Goal: Information Seeking & Learning: Learn about a topic

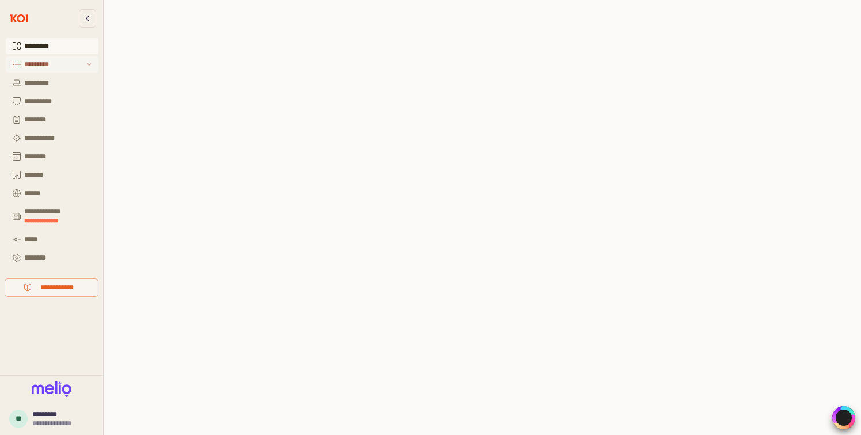
click at [30, 64] on div "*********" at bounding box center [54, 64] width 60 height 8
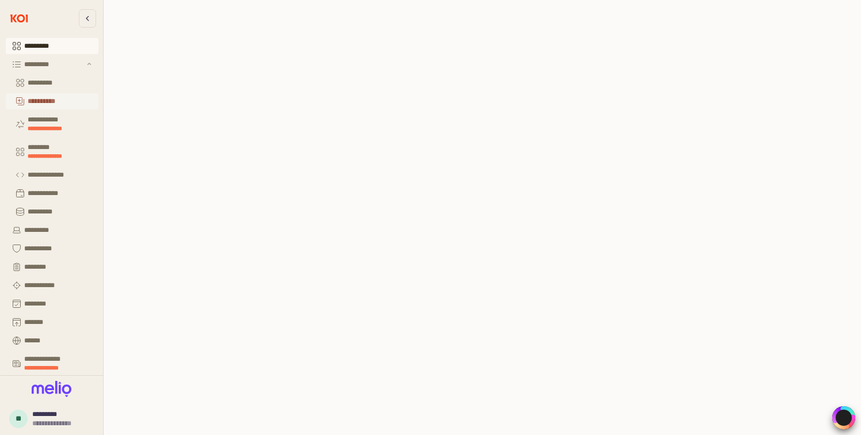
click at [54, 105] on div "**********" at bounding box center [60, 101] width 64 height 8
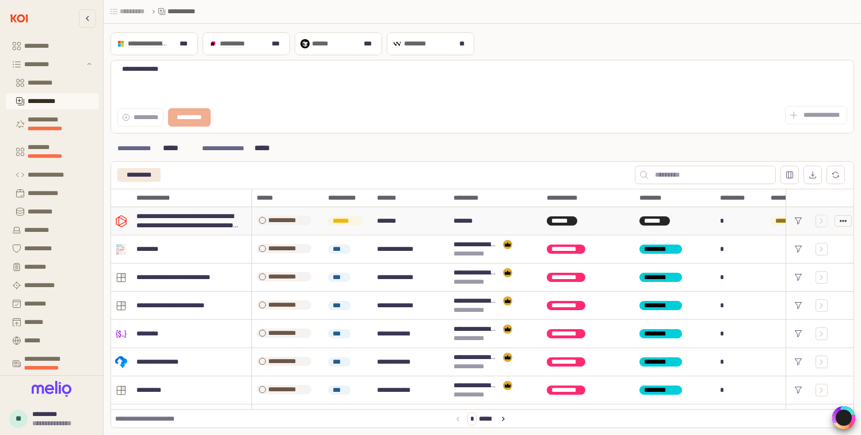
click at [841, 221] on circle "App Frame" at bounding box center [841, 221] width 2 height 2
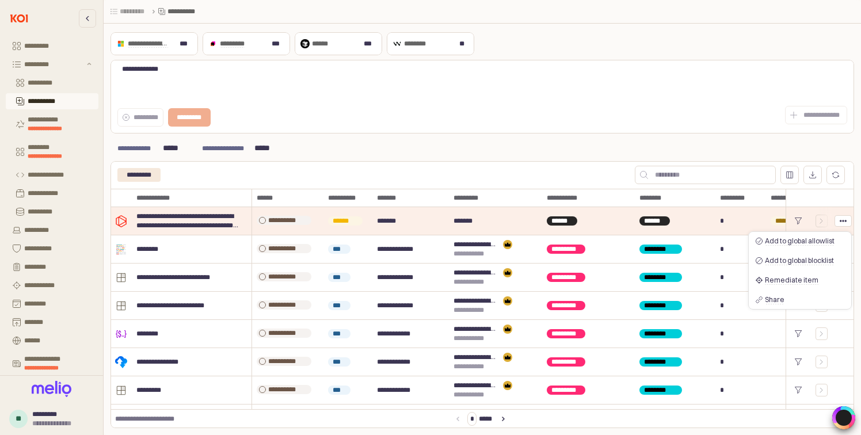
click at [697, 125] on div "**********" at bounding box center [668, 115] width 370 height 23
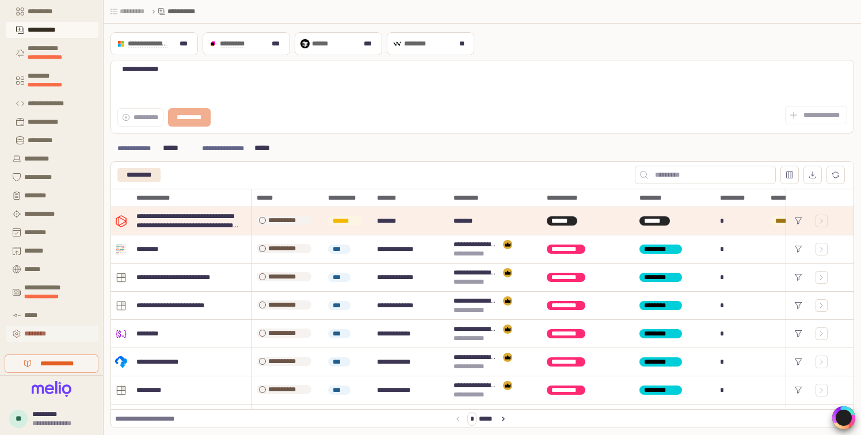
click at [45, 332] on div "********" at bounding box center [57, 334] width 67 height 8
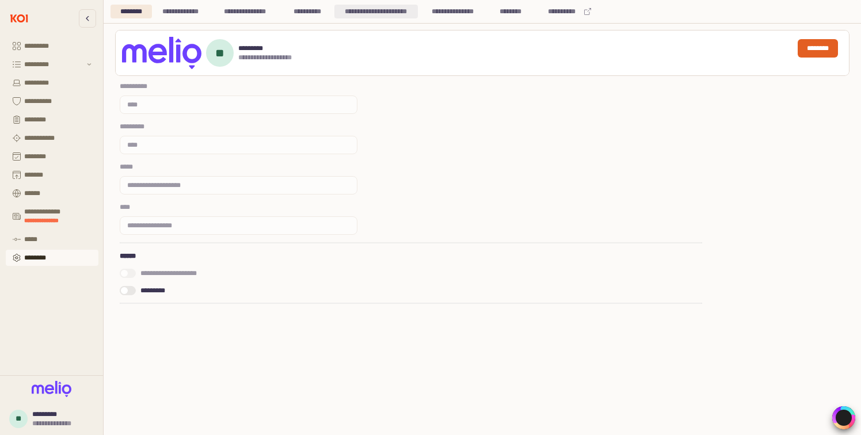
click at [397, 15] on div "**********" at bounding box center [376, 12] width 70 height 14
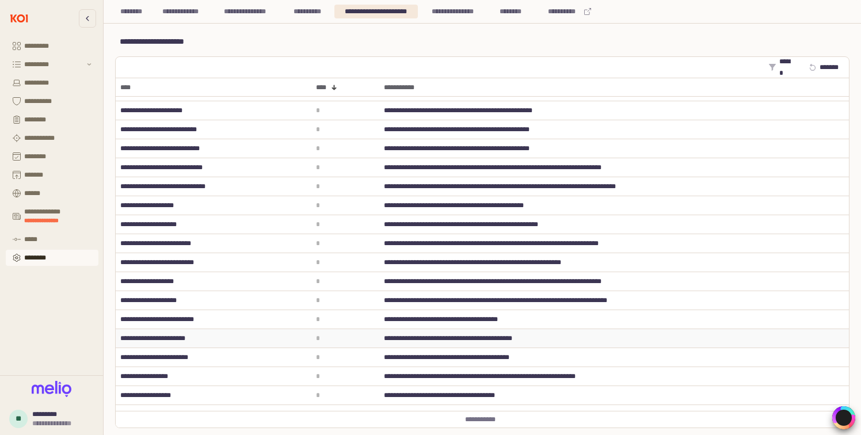
scroll to position [2194, 0]
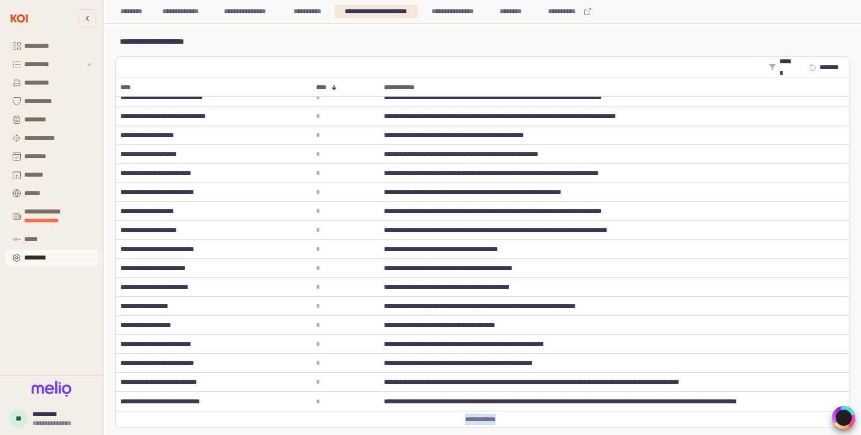
drag, startPoint x: 454, startPoint y: 423, endPoint x: 513, endPoint y: 422, distance: 59.3
click at [513, 422] on div "**********" at bounding box center [483, 419] width 734 height 17
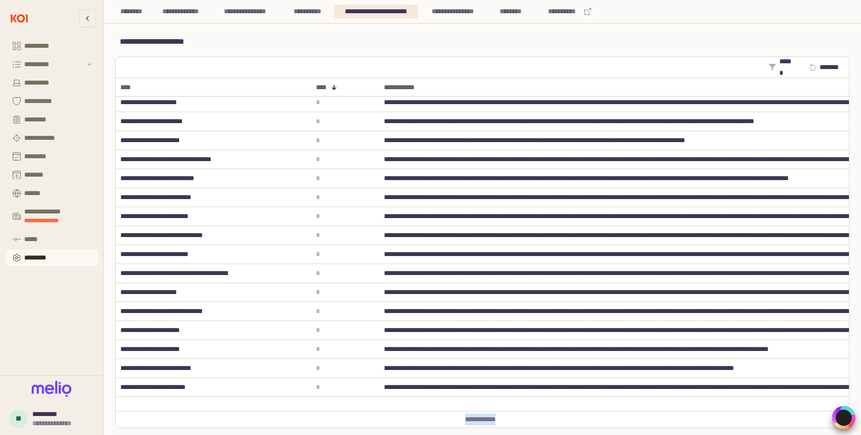
scroll to position [0, 0]
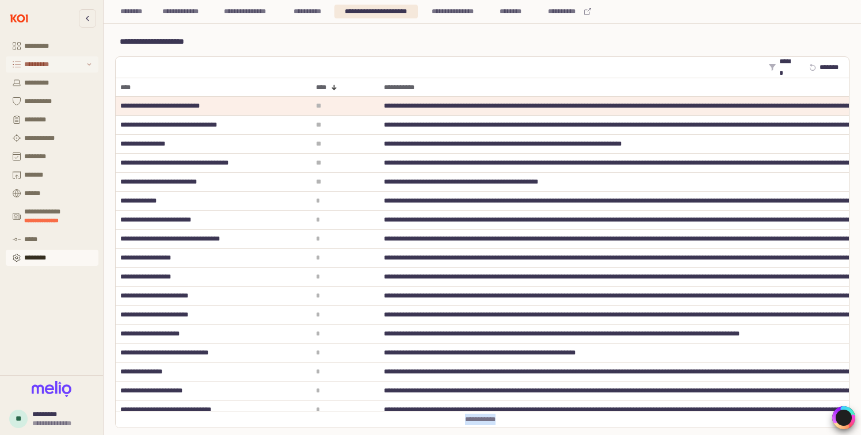
click at [53, 65] on div "*********" at bounding box center [54, 64] width 60 height 8
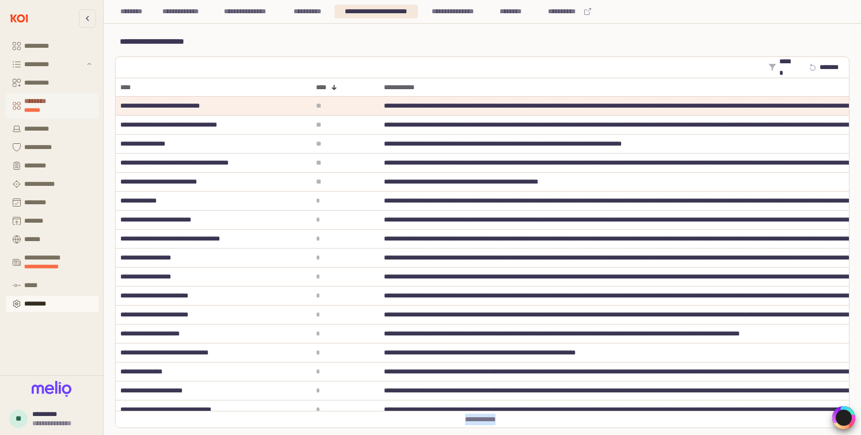
click at [59, 102] on div "******** *******" at bounding box center [57, 105] width 67 height 17
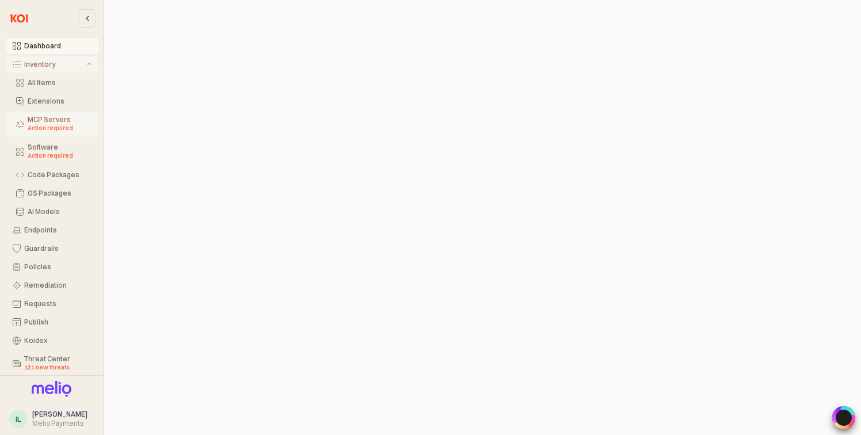
click at [86, 125] on div "Action required" at bounding box center [60, 128] width 64 height 9
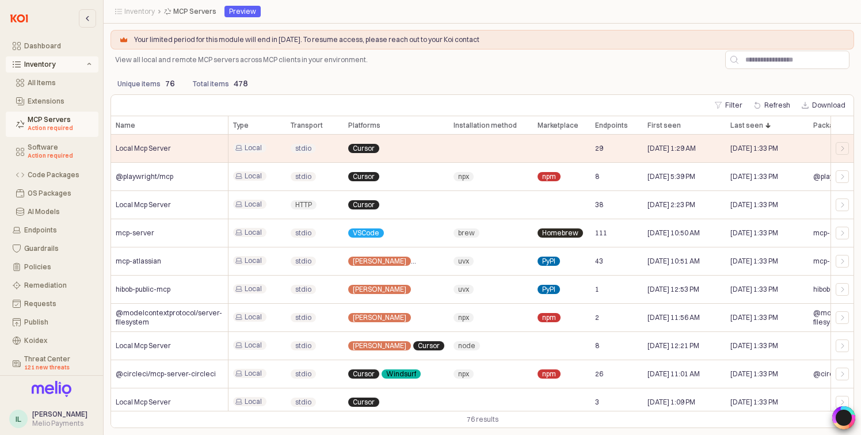
drag, startPoint x: 198, startPoint y: 40, endPoint x: 502, endPoint y: 43, distance: 304.1
click at [502, 45] on div "Your limited period for this module will end in [DATE]. To resume access, pleas…" at bounding box center [483, 40] width 744 height 20
click at [519, 40] on p "Your limited period for this module will end in [DATE]. To resume access, pleas…" at bounding box center [488, 39] width 708 height 9
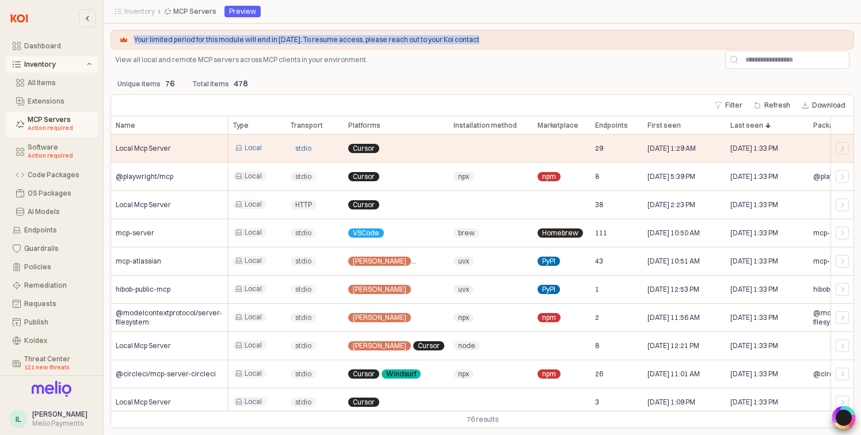
click at [519, 40] on p "Your limited period for this module will end in [DATE]. To resume access, pleas…" at bounding box center [488, 39] width 708 height 9
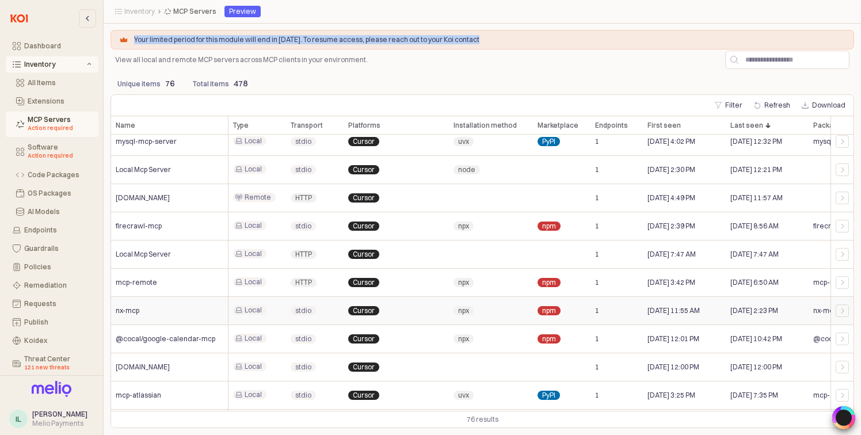
scroll to position [1842, 0]
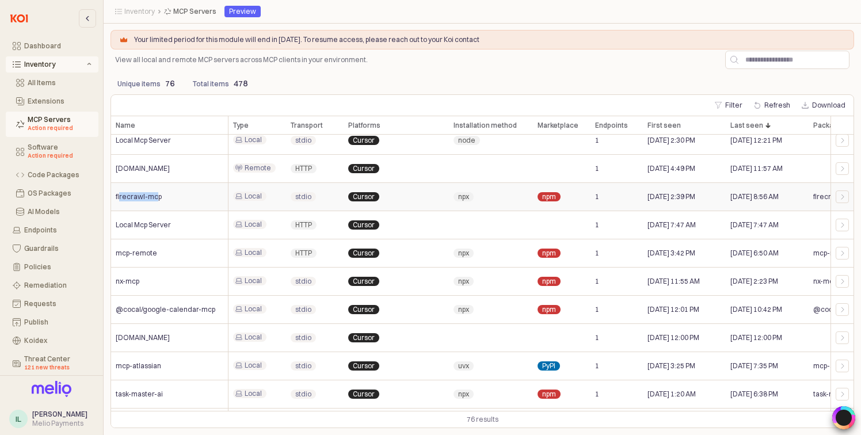
drag, startPoint x: 120, startPoint y: 200, endPoint x: 157, endPoint y: 199, distance: 37.4
click at [157, 199] on span "firecrawl-mcp" at bounding box center [139, 196] width 46 height 9
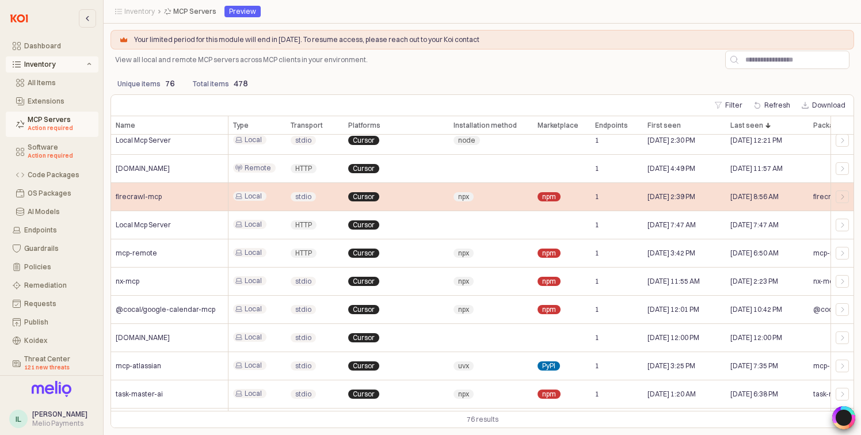
click at [165, 199] on div "firecrawl-mcp" at bounding box center [169, 197] width 117 height 28
drag, startPoint x: 165, startPoint y: 199, endPoint x: 122, endPoint y: 198, distance: 42.6
click at [122, 198] on div "firecrawl-mcp" at bounding box center [169, 197] width 117 height 28
click at [179, 192] on div "firecrawl-mcp" at bounding box center [169, 197] width 117 height 28
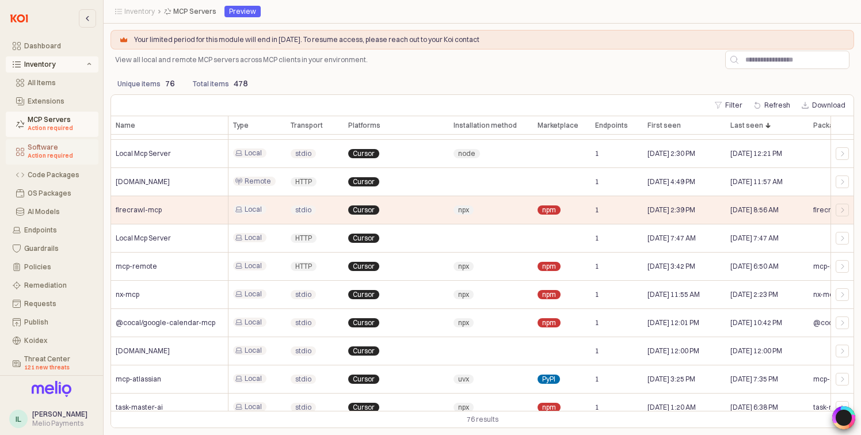
click at [61, 145] on div "Software Action required" at bounding box center [60, 151] width 64 height 17
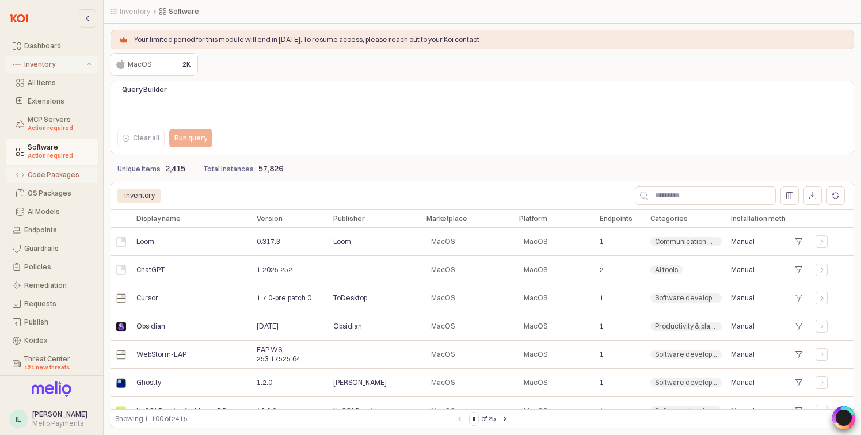
click at [72, 173] on div "Code Packages" at bounding box center [60, 175] width 64 height 8
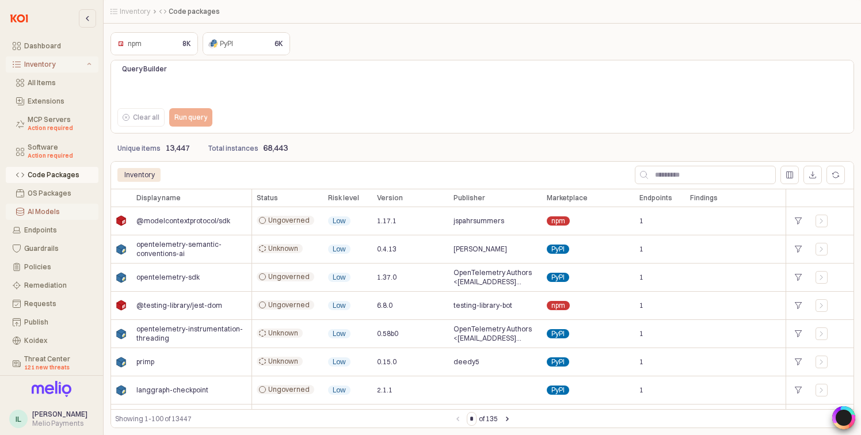
click at [59, 215] on div "AI Models" at bounding box center [60, 212] width 64 height 8
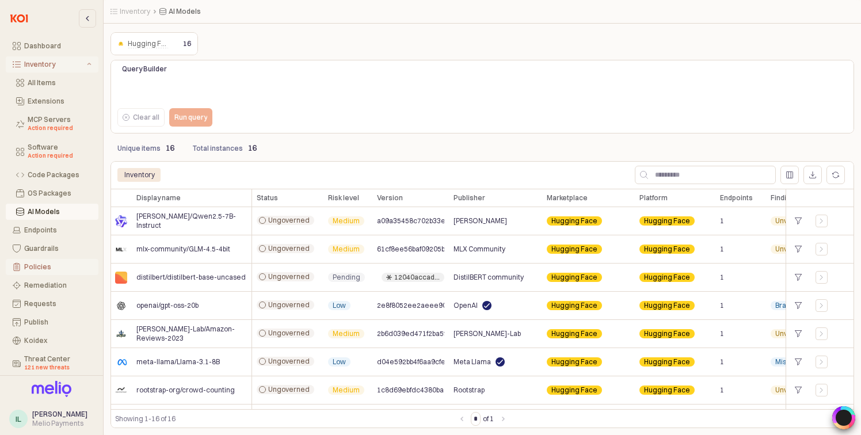
click at [50, 270] on div "Policies" at bounding box center [57, 267] width 67 height 8
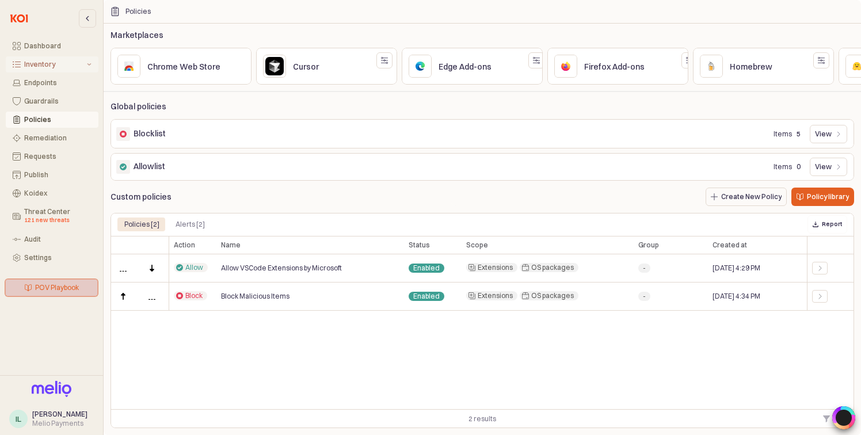
click at [72, 291] on p "POV Playbook" at bounding box center [57, 287] width 44 height 9
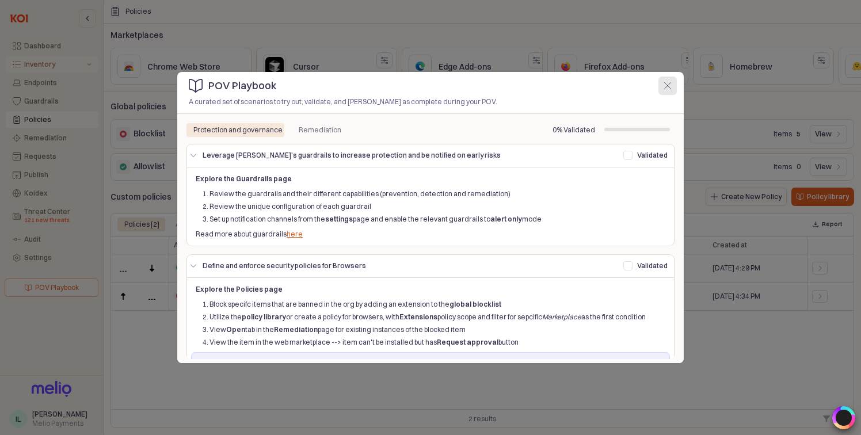
click at [670, 89] on div "Close" at bounding box center [667, 85] width 17 height 17
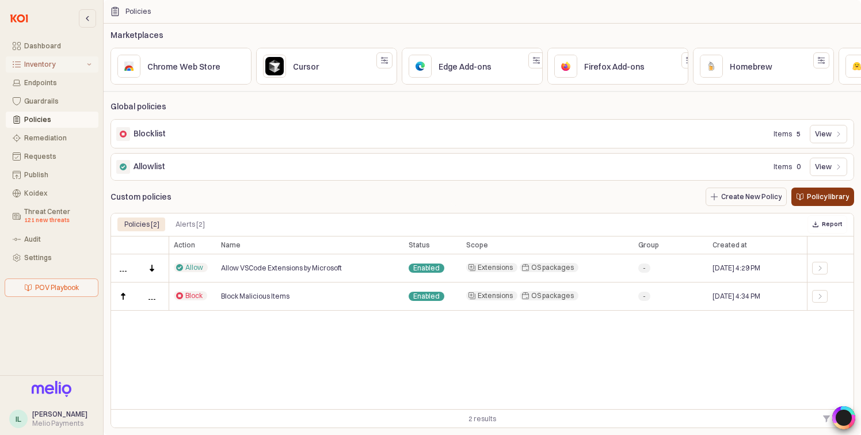
click at [811, 200] on p "Policy library" at bounding box center [828, 196] width 42 height 9
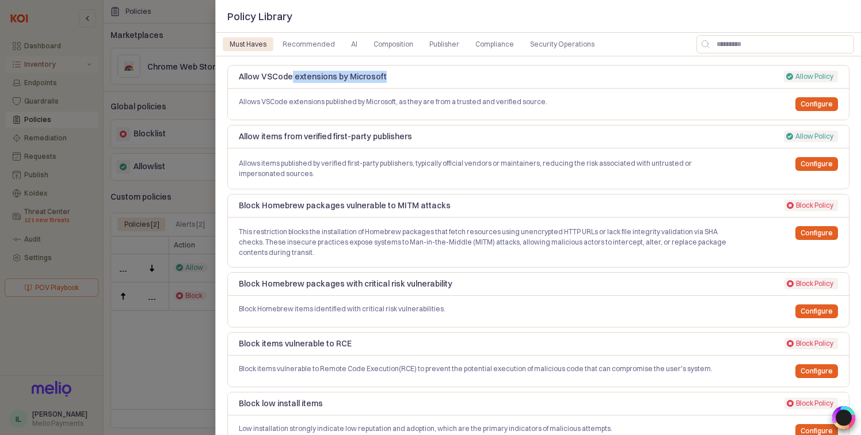
drag, startPoint x: 392, startPoint y: 76, endPoint x: 291, endPoint y: 78, distance: 100.2
click at [291, 78] on p "Allow VSCode extensions by Microsoft" at bounding box center [462, 77] width 447 height 12
click at [491, 45] on div "Compliance" at bounding box center [495, 44] width 39 height 14
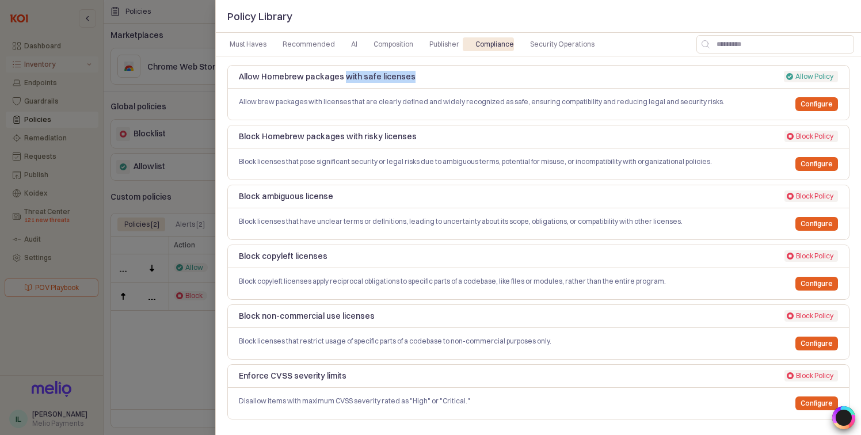
drag, startPoint x: 343, startPoint y: 76, endPoint x: 428, endPoint y: 74, distance: 85.3
click at [429, 74] on p "Allow Homebrew packages with safe licenses" at bounding box center [462, 77] width 447 height 12
drag, startPoint x: 419, startPoint y: 132, endPoint x: 350, endPoint y: 132, distance: 69.7
click at [349, 132] on p "Block Homebrew packages with risky licenses" at bounding box center [462, 137] width 447 height 12
drag, startPoint x: 340, startPoint y: 193, endPoint x: 271, endPoint y: 193, distance: 69.1
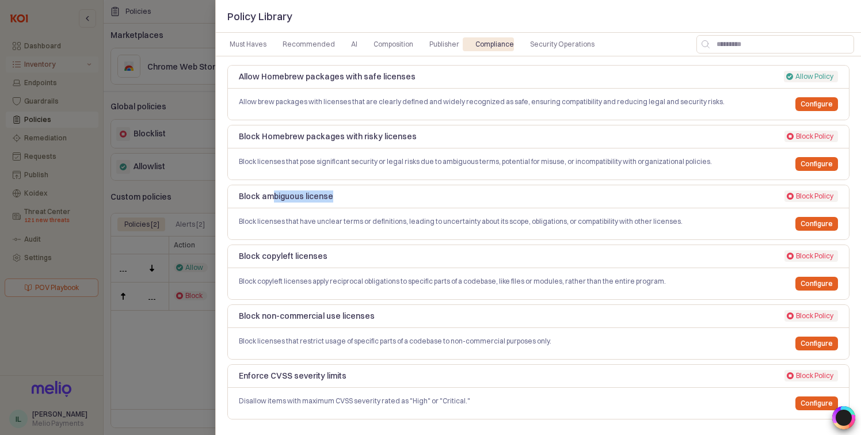
click at [271, 193] on p "Block ambiguous license" at bounding box center [462, 197] width 447 height 12
drag, startPoint x: 329, startPoint y: 250, endPoint x: 252, endPoint y: 255, distance: 77.8
click at [252, 255] on p "Block copyleft licenses" at bounding box center [462, 256] width 447 height 12
drag, startPoint x: 400, startPoint y: 306, endPoint x: 297, endPoint y: 306, distance: 103.1
click at [297, 306] on div "Block non-commercial use licenses Block Policy Block Policy" at bounding box center [538, 316] width 622 height 23
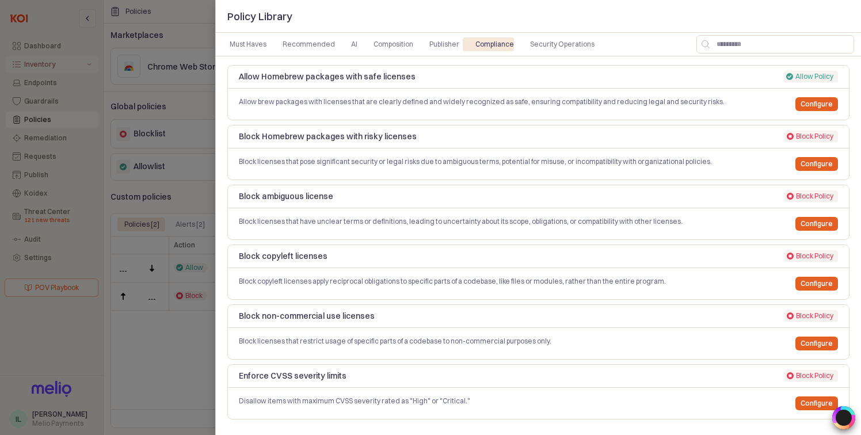
scroll to position [19, 0]
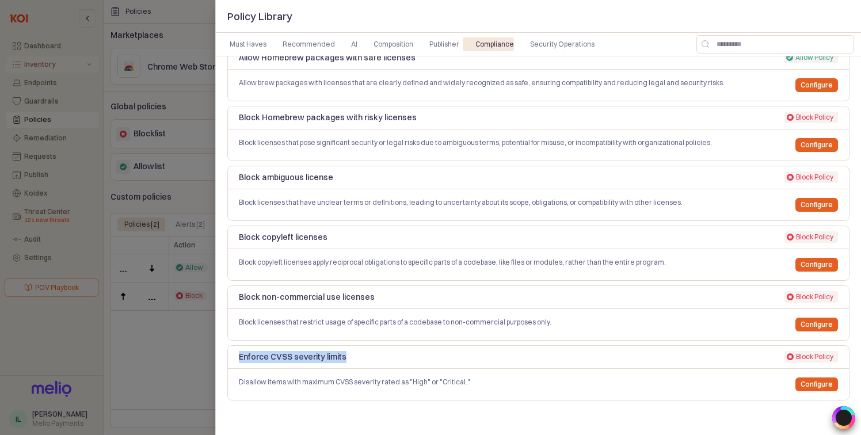
drag, startPoint x: 356, startPoint y: 351, endPoint x: 234, endPoint y: 351, distance: 121.5
click at [234, 351] on div "Enforce CVSS severity limits" at bounding box center [462, 357] width 457 height 18
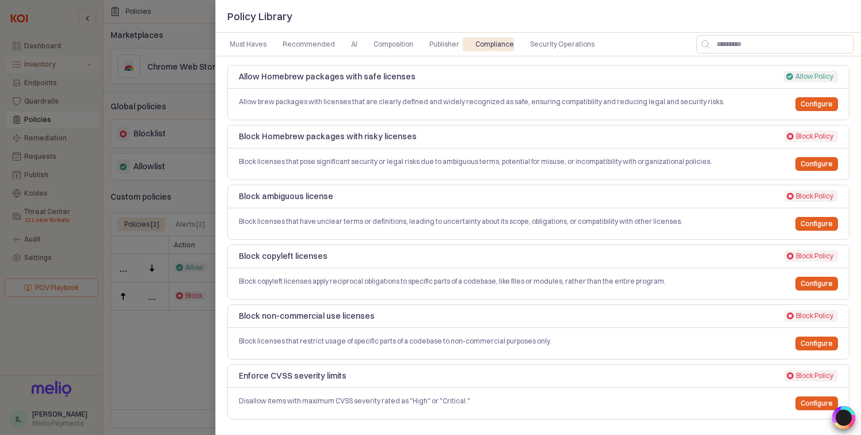
click at [124, 366] on div at bounding box center [430, 217] width 861 height 435
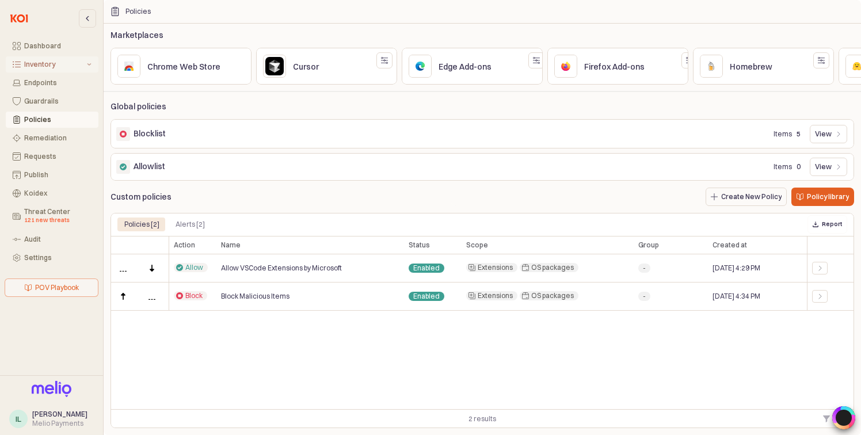
click at [92, 62] on button "Inventory" at bounding box center [52, 64] width 93 height 16
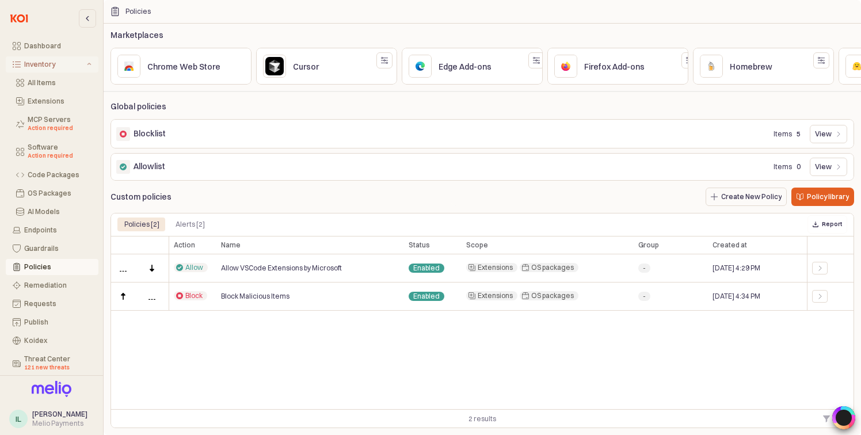
click at [50, 64] on div "Inventory" at bounding box center [54, 64] width 60 height 8
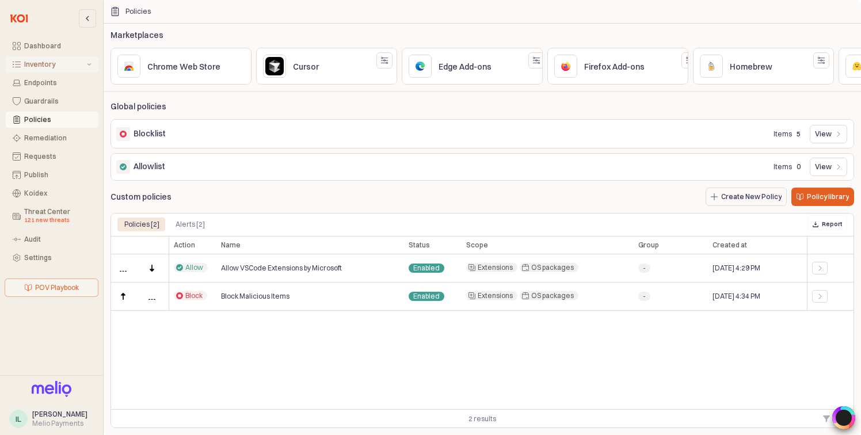
click at [50, 64] on div "Inventory" at bounding box center [54, 64] width 60 height 8
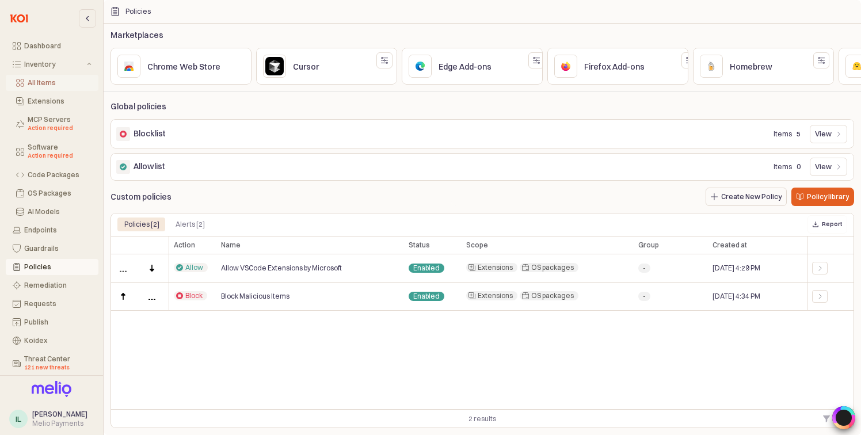
click at [43, 84] on div "All Items" at bounding box center [60, 83] width 64 height 8
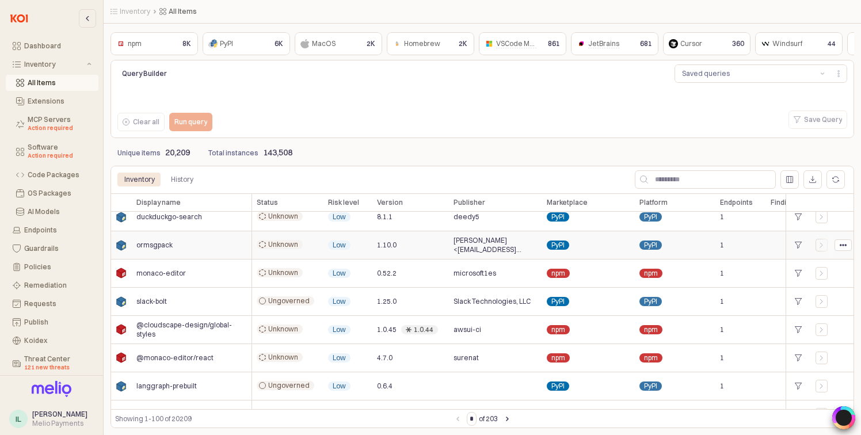
scroll to position [7, 0]
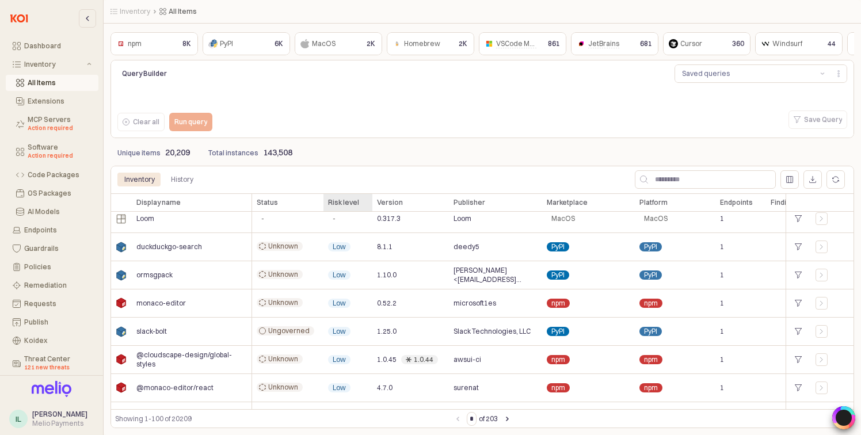
click at [352, 203] on div "Risk level Risk level" at bounding box center [348, 202] width 49 height 18
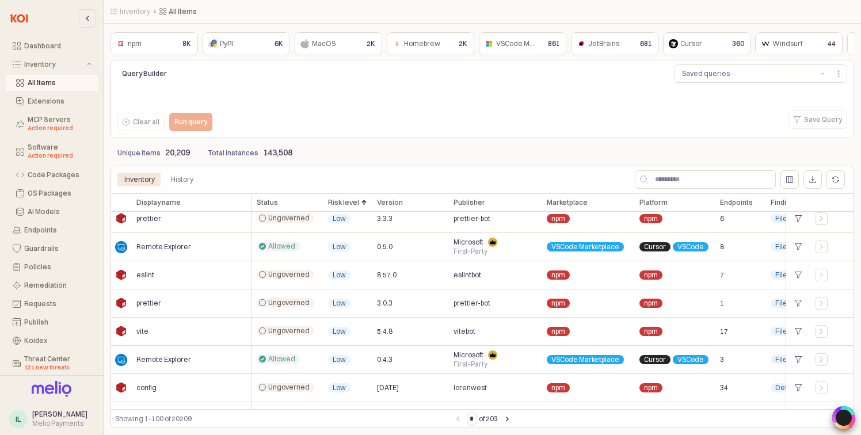
click at [358, 203] on div "Risk level Risk level" at bounding box center [348, 202] width 49 height 18
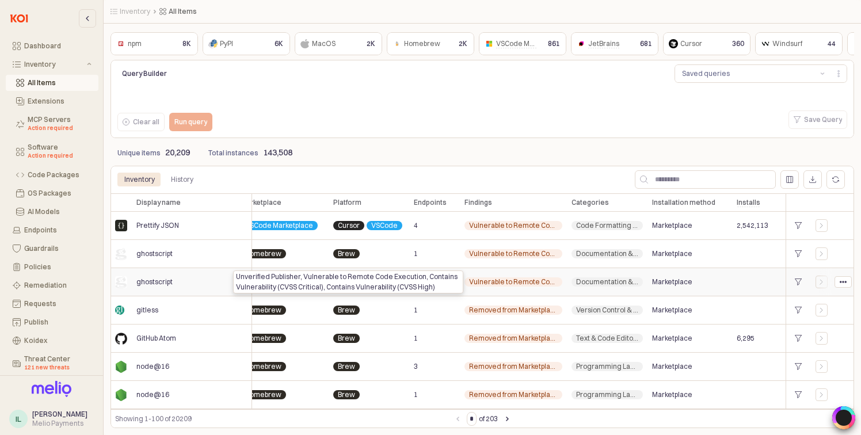
scroll to position [0, 0]
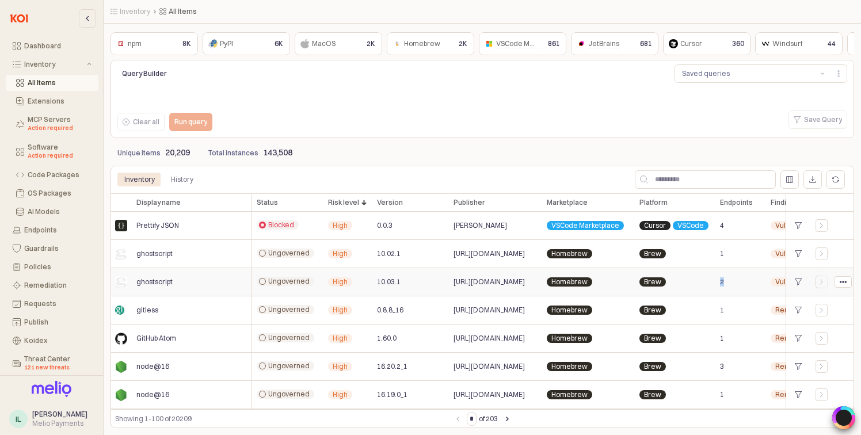
click at [720, 284] on span "2" at bounding box center [722, 282] width 4 height 9
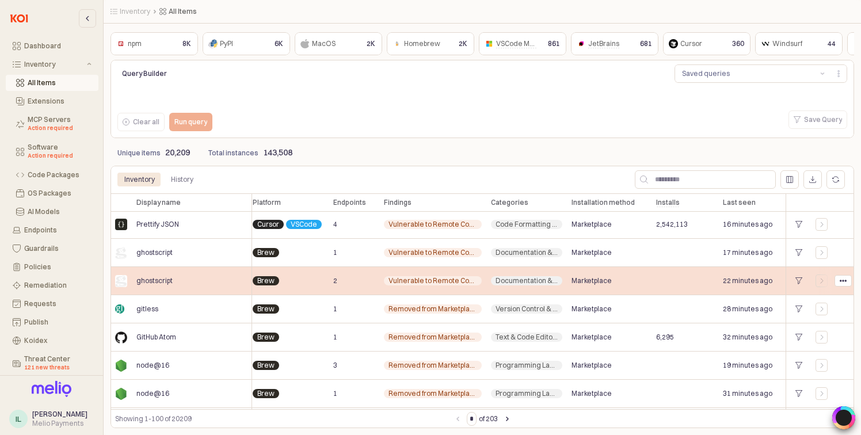
scroll to position [1, 491]
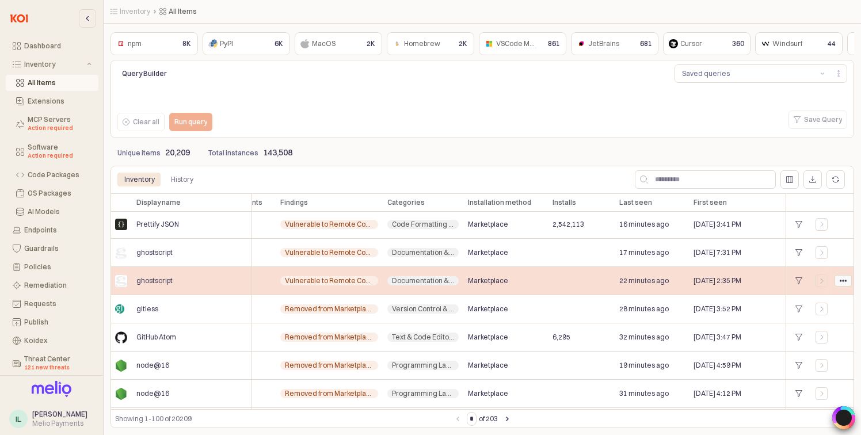
click at [843, 282] on circle "App Frame" at bounding box center [843, 281] width 2 height 2
click at [770, 275] on div "[DATE] 2:35 PM" at bounding box center [737, 281] width 97 height 28
click at [823, 279] on icon "App Frame" at bounding box center [821, 281] width 7 height 7
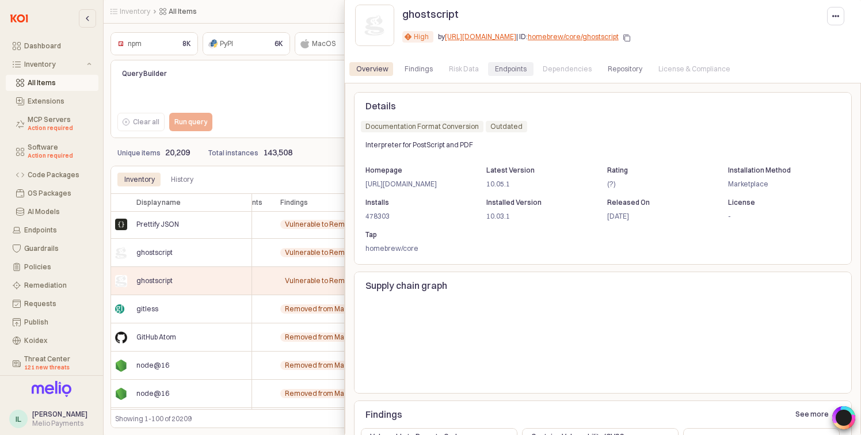
click at [520, 71] on div "Endpoints" at bounding box center [511, 69] width 32 height 14
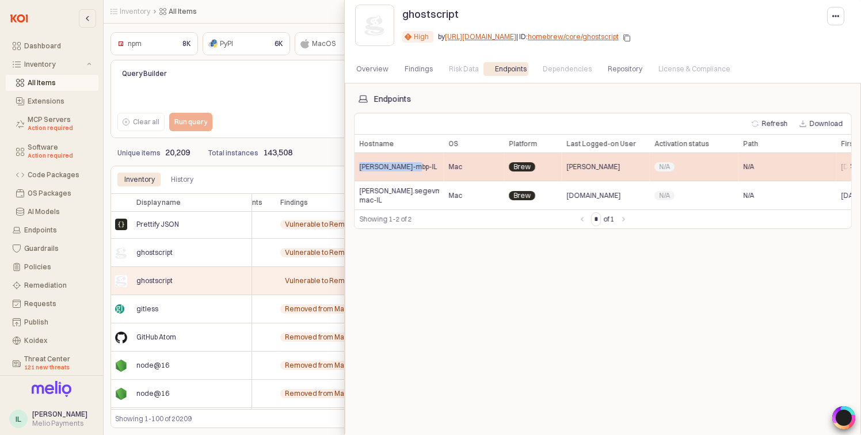
drag, startPoint x: 359, startPoint y: 168, endPoint x: 413, endPoint y: 168, distance: 53.6
click at [413, 168] on span "[PERSON_NAME]-mbp-IL" at bounding box center [398, 166] width 78 height 9
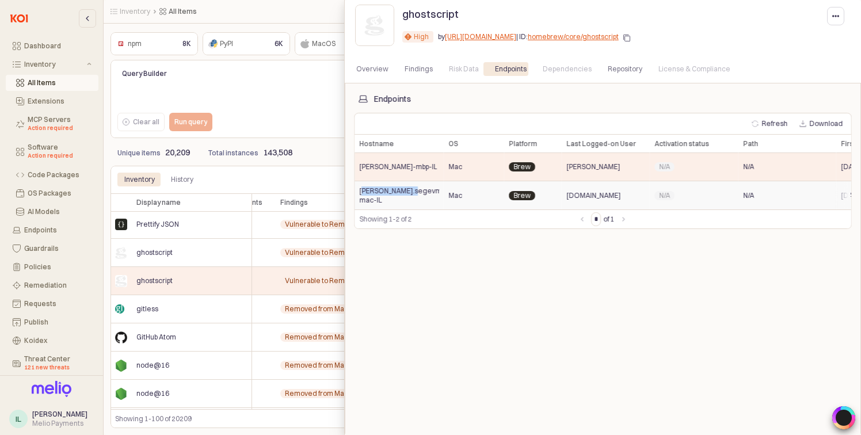
drag, startPoint x: 365, startPoint y: 192, endPoint x: 410, endPoint y: 193, distance: 44.9
click at [410, 193] on span "[PERSON_NAME].segevmelio.com-mac-IL" at bounding box center [399, 196] width 80 height 18
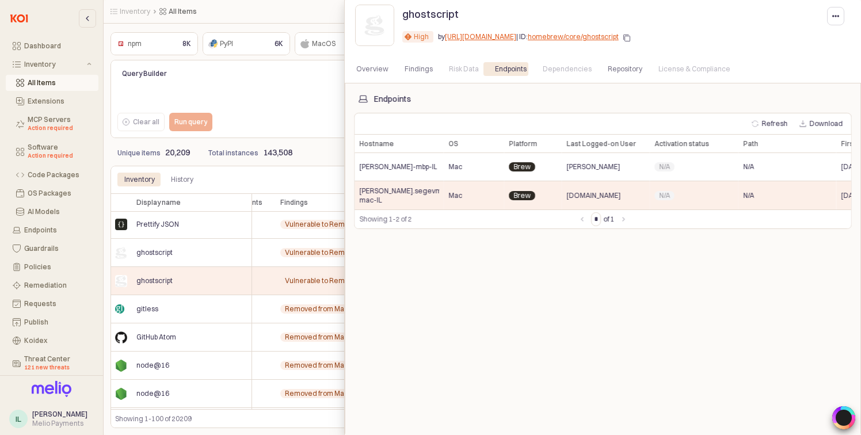
click at [328, 78] on div at bounding box center [430, 217] width 861 height 435
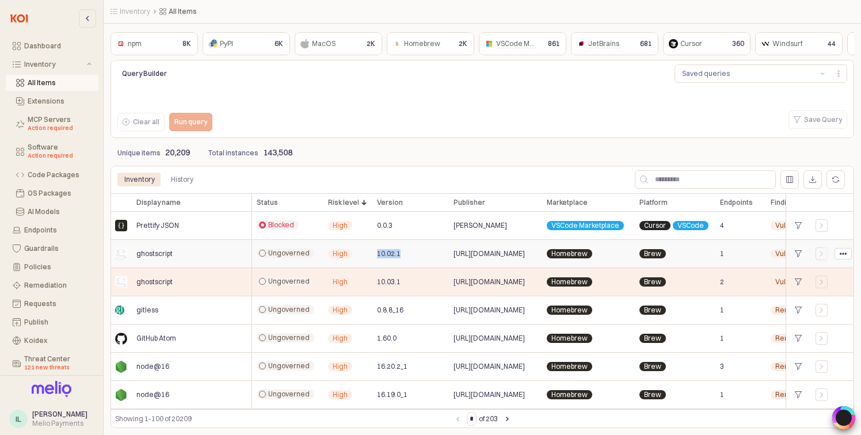
drag, startPoint x: 401, startPoint y: 253, endPoint x: 371, endPoint y: 255, distance: 30.6
click at [371, 255] on div "ghostscript Ungoverned High 10.02.1 [URL][DOMAIN_NAME] Homebrew Brew 1 Vulnerab…" at bounding box center [728, 254] width 1235 height 28
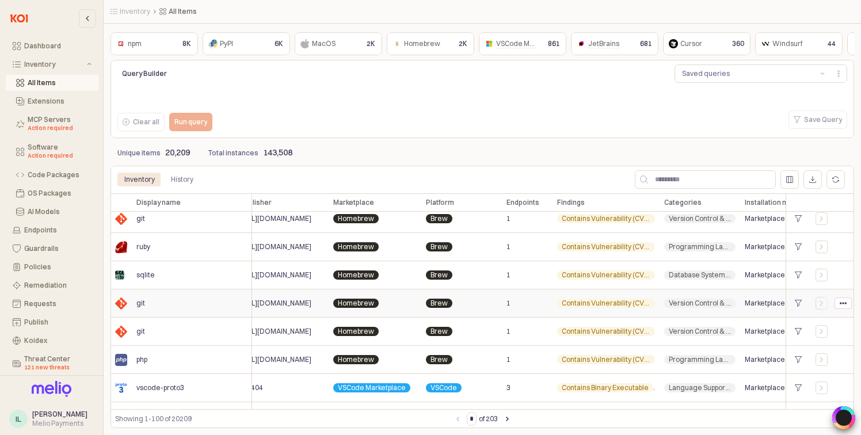
scroll to position [1127, 214]
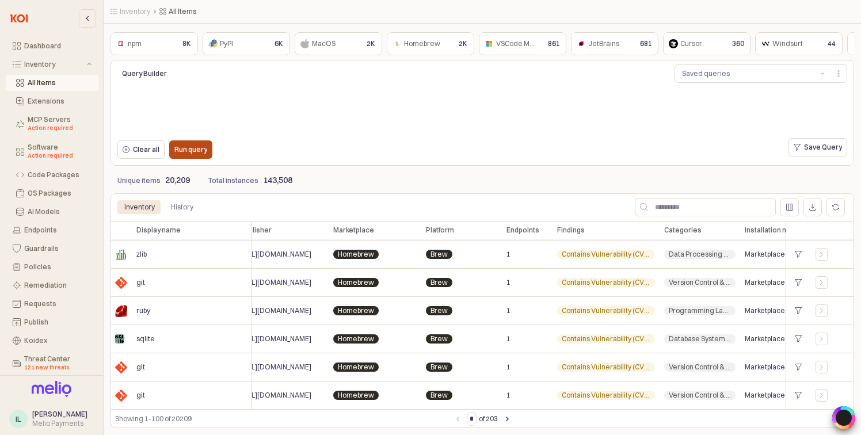
click at [198, 146] on p "Run query" at bounding box center [190, 149] width 33 height 9
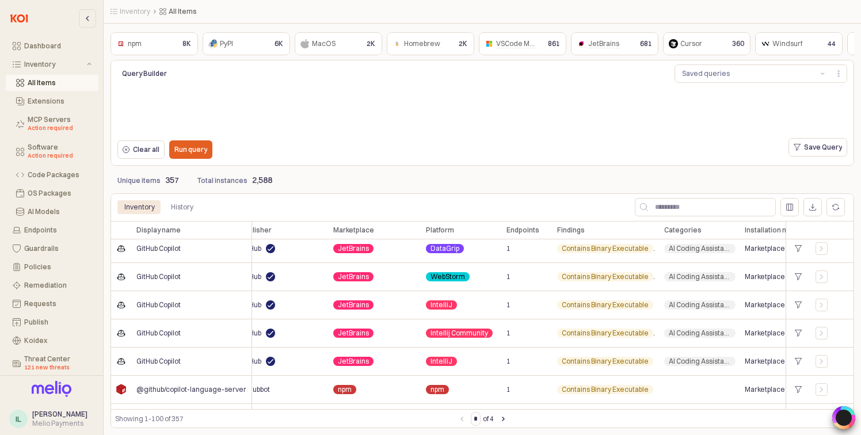
scroll to position [1058, 214]
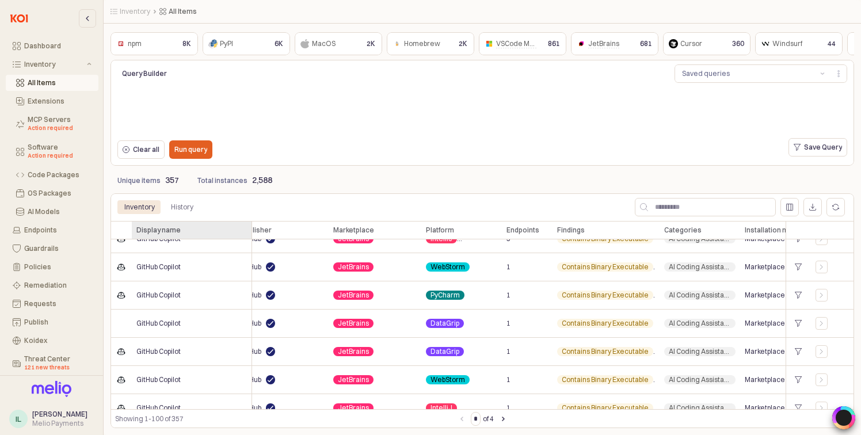
click at [182, 229] on div "Display name Display name" at bounding box center [192, 230] width 120 height 18
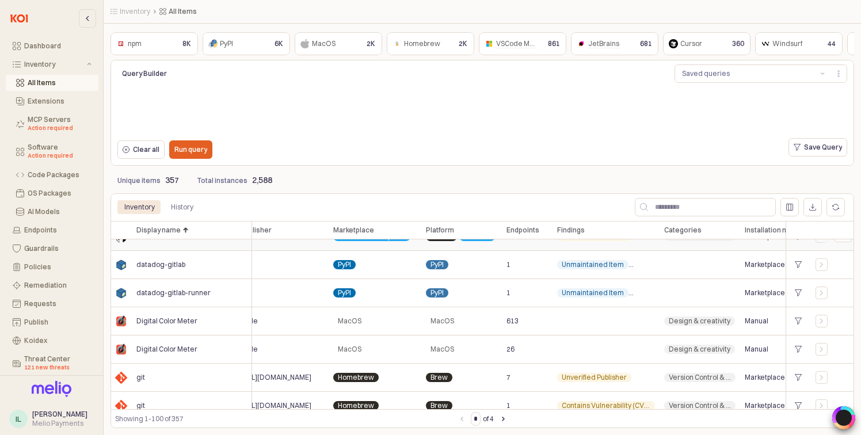
scroll to position [227, 214]
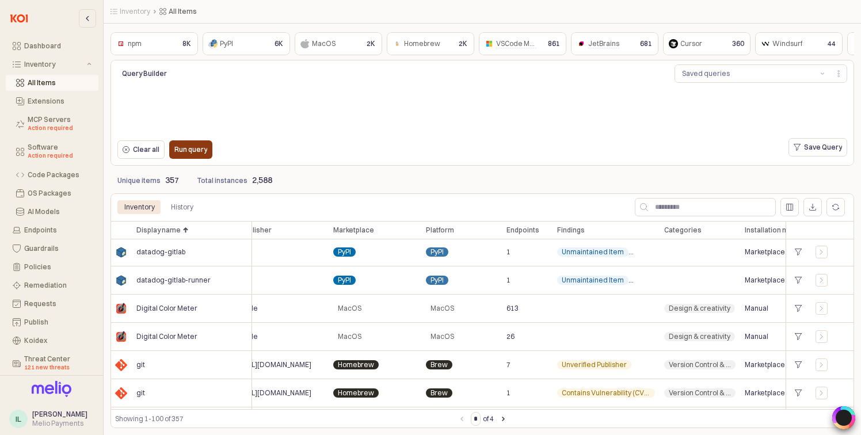
click at [202, 151] on p "Run query" at bounding box center [190, 149] width 33 height 9
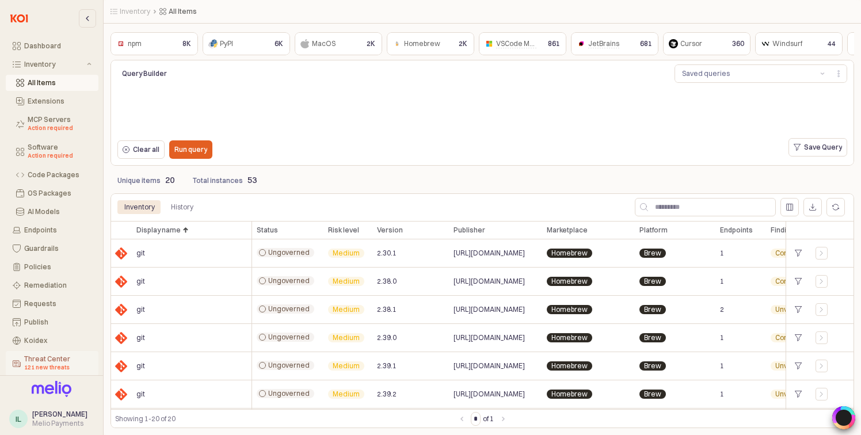
scroll to position [71, 0]
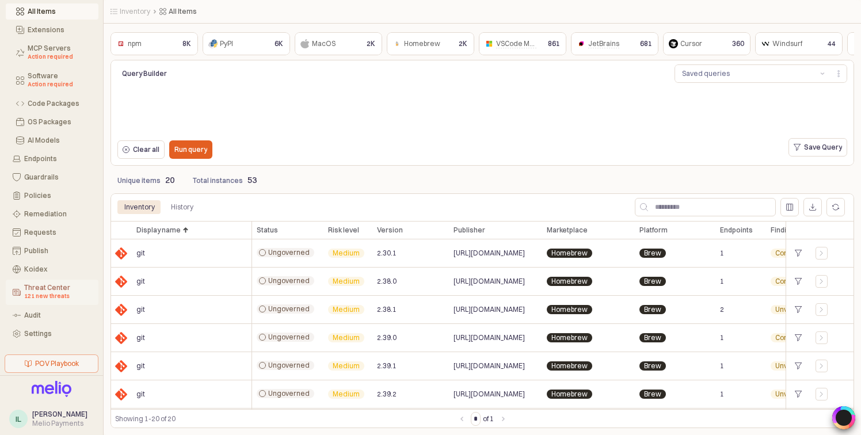
click at [40, 290] on div "Threat Center 121 new threats" at bounding box center [57, 292] width 67 height 17
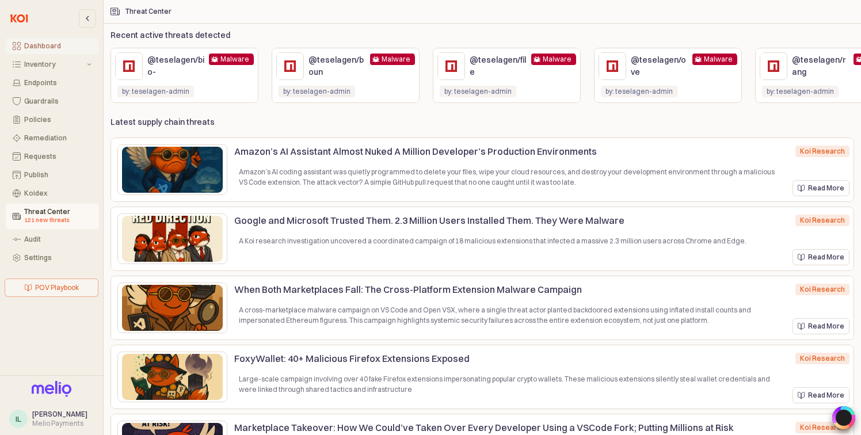
click at [48, 47] on div "Dashboard" at bounding box center [57, 46] width 67 height 8
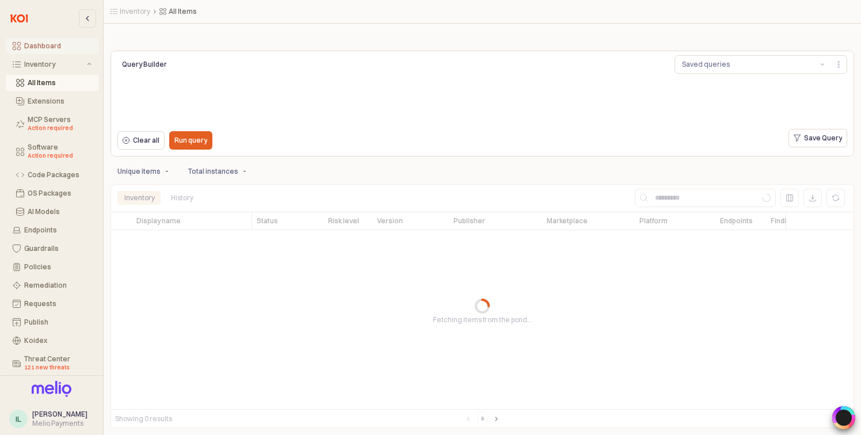
click at [56, 48] on div "Dashboard" at bounding box center [57, 46] width 67 height 8
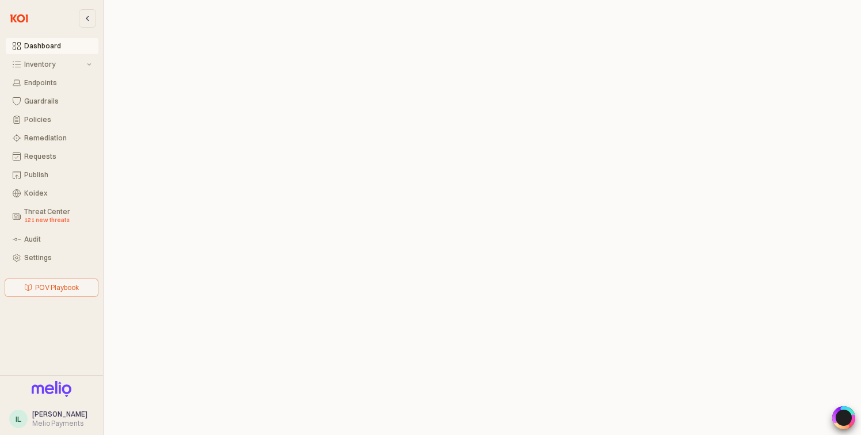
scroll to position [3, 0]
click at [48, 155] on div "Requests" at bounding box center [57, 157] width 67 height 8
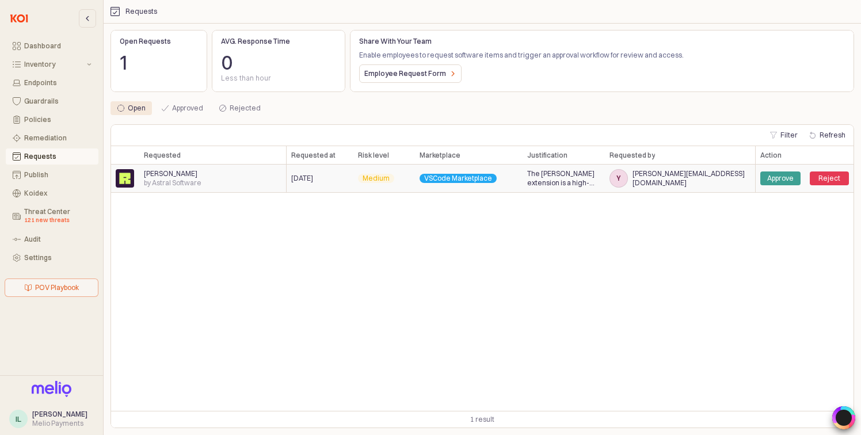
click at [132, 181] on img "App Frame" at bounding box center [125, 178] width 18 height 18
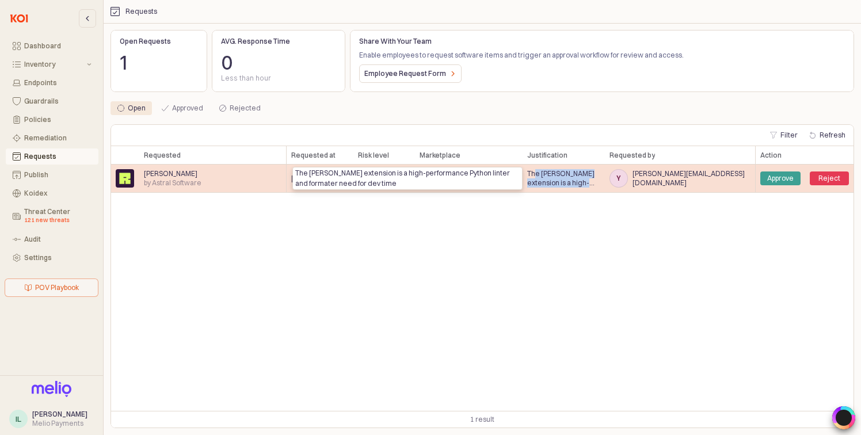
drag, startPoint x: 587, startPoint y: 183, endPoint x: 535, endPoint y: 177, distance: 52.8
click at [535, 177] on span "The [PERSON_NAME] extension is a high-performance Python linter and formater ne…" at bounding box center [563, 178] width 73 height 18
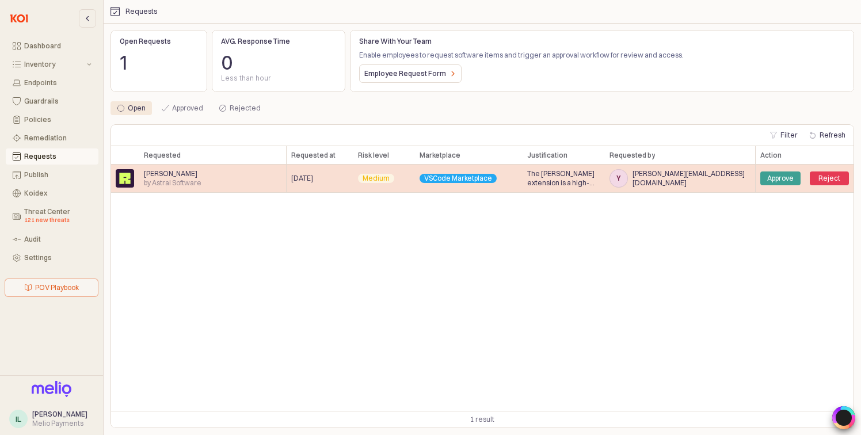
click at [688, 180] on span "[PERSON_NAME][EMAIL_ADDRESS][DOMAIN_NAME]" at bounding box center [692, 178] width 118 height 18
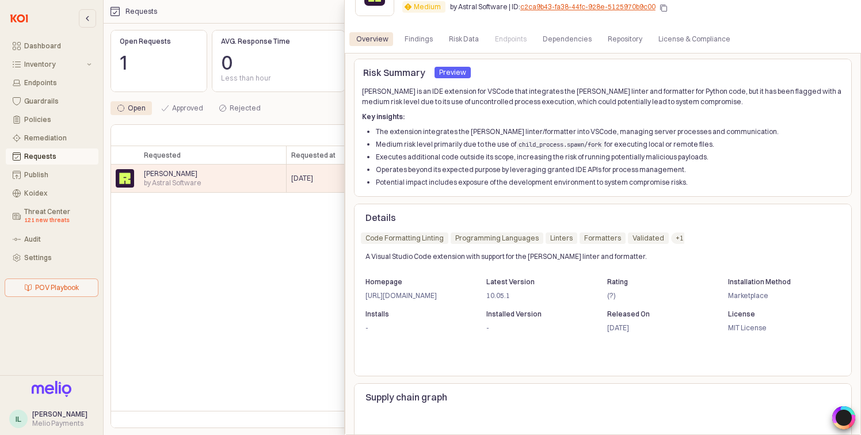
scroll to position [2, 0]
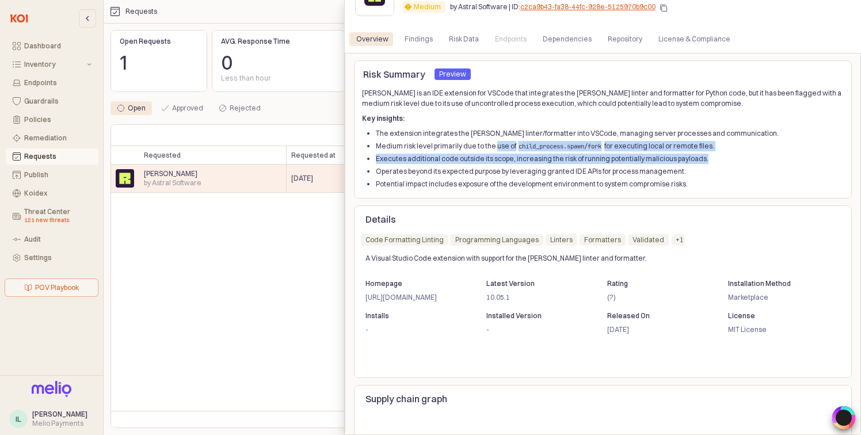
drag, startPoint x: 499, startPoint y: 149, endPoint x: 707, endPoint y: 163, distance: 208.3
click at [707, 163] on ul "The extension integrates the [PERSON_NAME] linter/formatter into VSCode, managi…" at bounding box center [603, 158] width 482 height 61
click at [681, 164] on li "Executes additional code outside its scope, increasing the risk of running pote…" at bounding box center [610, 159] width 468 height 10
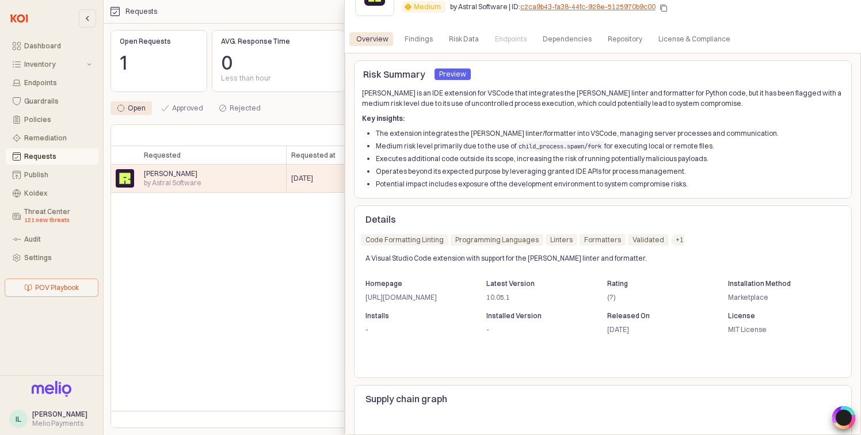
scroll to position [0, 0]
click at [428, 41] on div "Findings" at bounding box center [419, 39] width 28 height 14
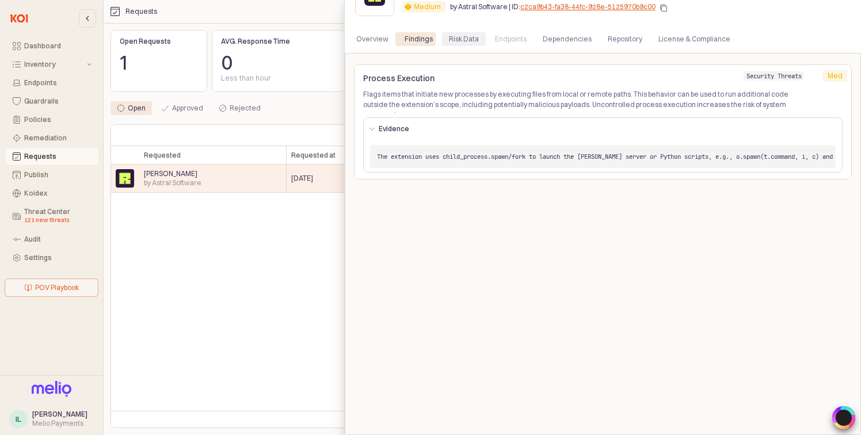
click at [457, 39] on div "Risk Data" at bounding box center [464, 39] width 30 height 14
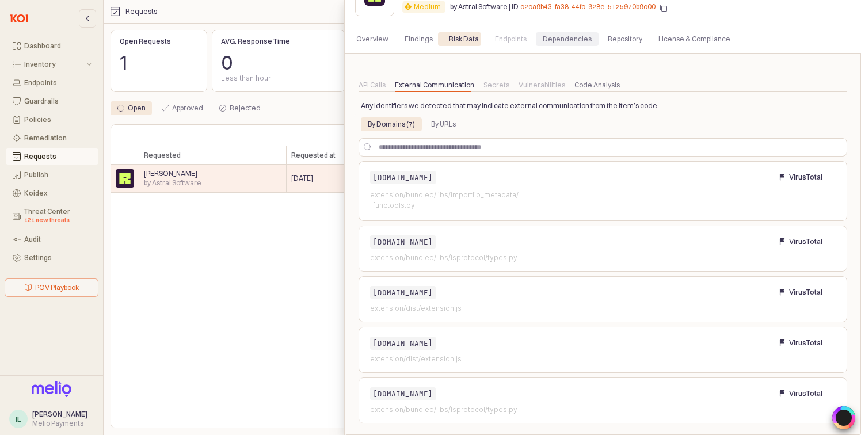
click at [561, 42] on div "Dependencies" at bounding box center [567, 39] width 49 height 14
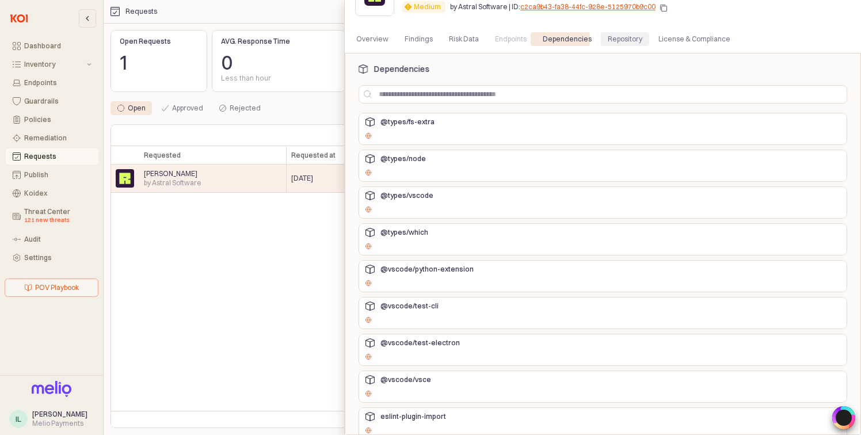
click at [608, 43] on div "Repository" at bounding box center [625, 39] width 35 height 14
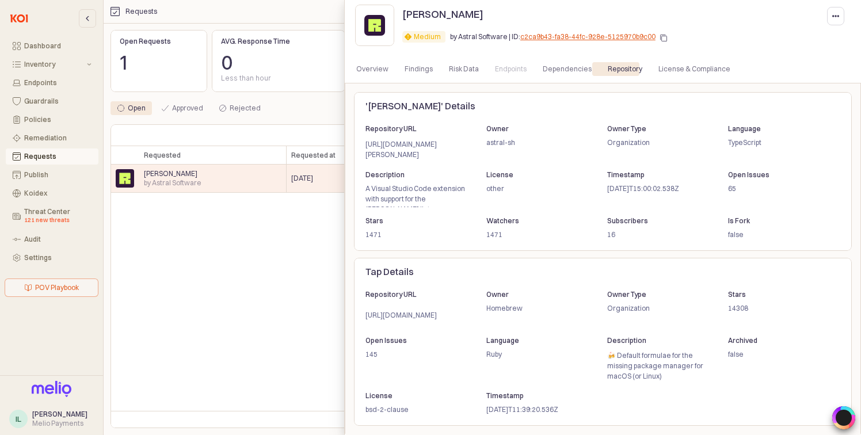
click at [208, 325] on div at bounding box center [430, 217] width 861 height 435
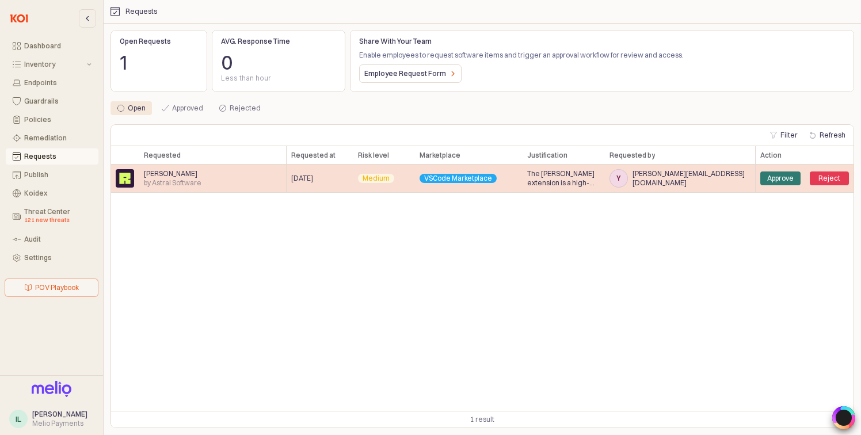
click at [778, 172] on div "Approve" at bounding box center [781, 179] width 40 height 14
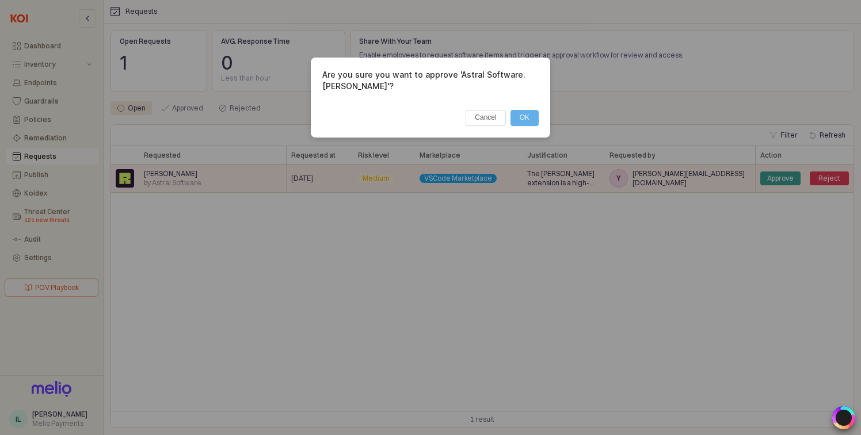
click at [521, 110] on button "OK" at bounding box center [525, 118] width 28 height 16
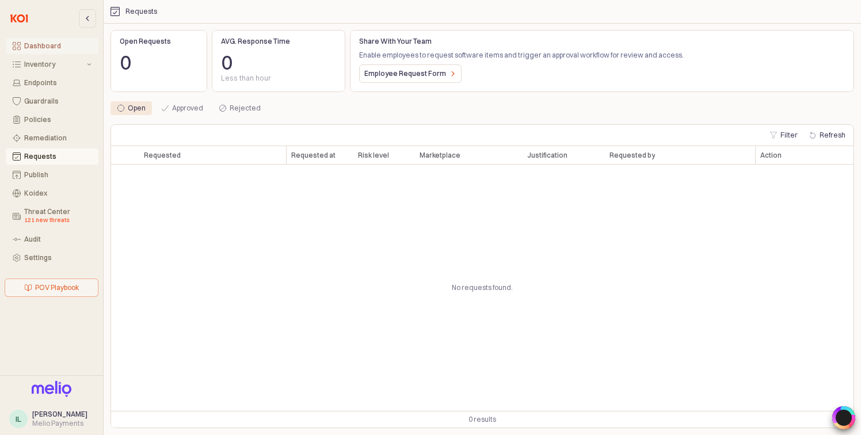
click at [43, 44] on div "Dashboard" at bounding box center [57, 46] width 67 height 8
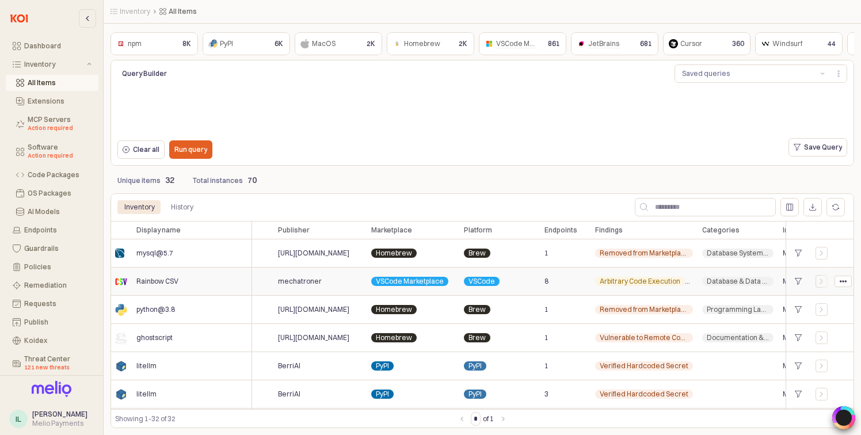
scroll to position [0, 191]
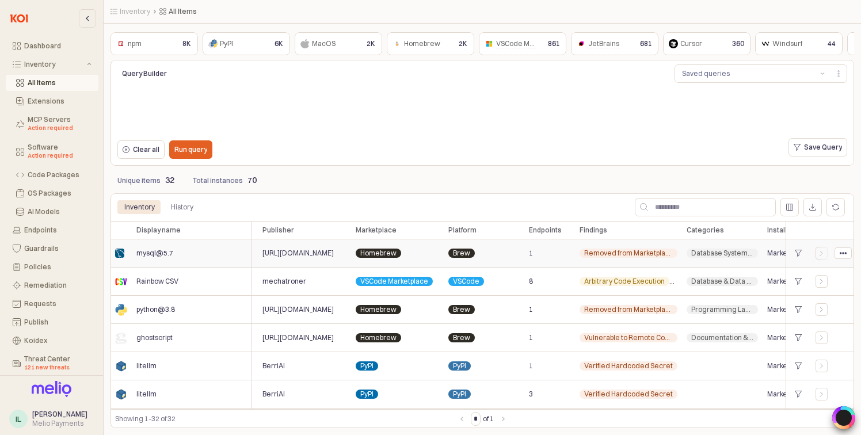
click at [620, 253] on span "Removed from Marketplace" at bounding box center [628, 253] width 89 height 9
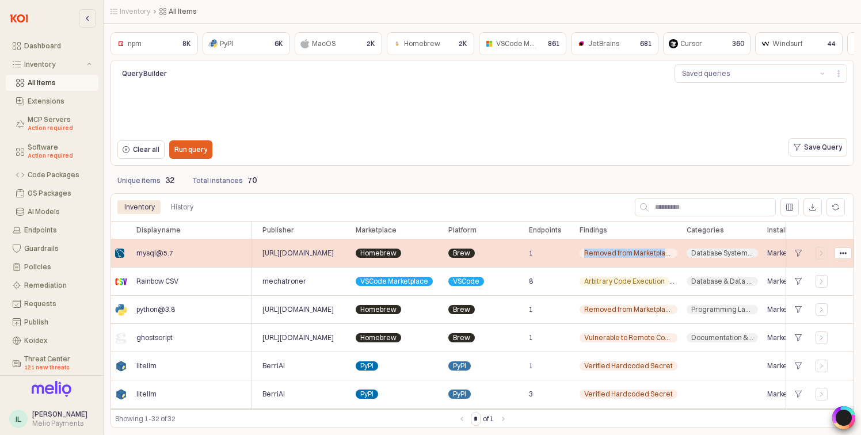
click at [620, 253] on span "Removed from Marketplace" at bounding box center [628, 253] width 89 height 9
click at [618, 263] on div "Removed from Marketplace Unverified Publisher" at bounding box center [628, 254] width 107 height 28
click at [620, 257] on span "Removed from Marketplace" at bounding box center [628, 253] width 89 height 9
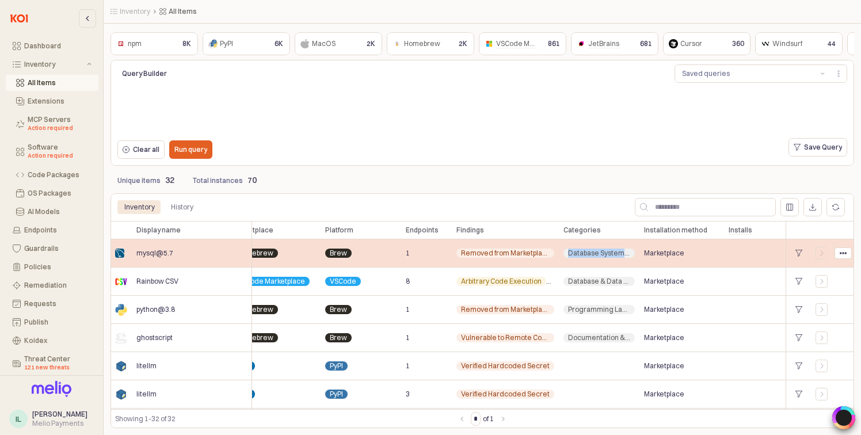
scroll to position [0, 491]
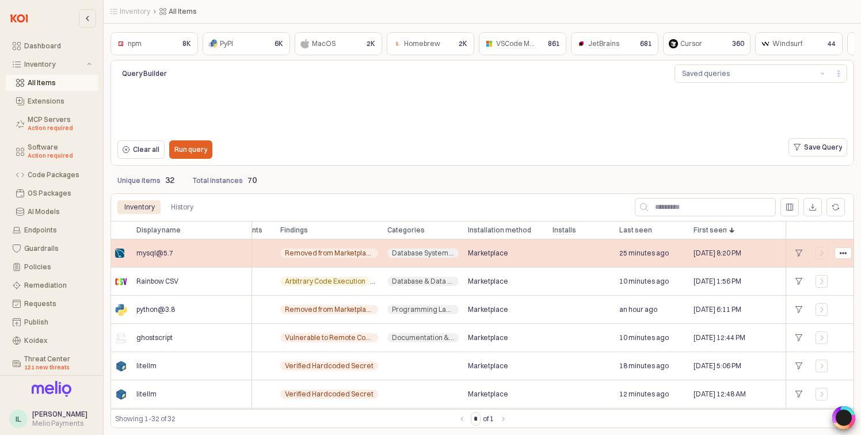
click at [373, 250] on div "Removed from Marketplace" at bounding box center [329, 253] width 98 height 9
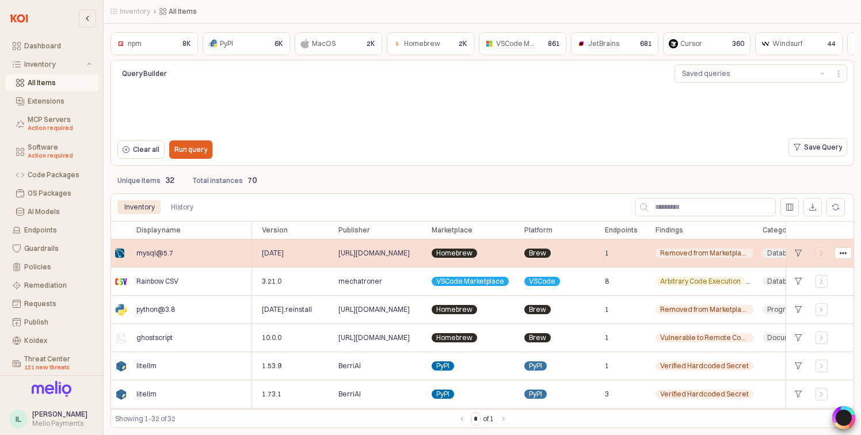
scroll to position [0, 116]
click at [841, 254] on circle "App Frame" at bounding box center [841, 253] width 2 height 2
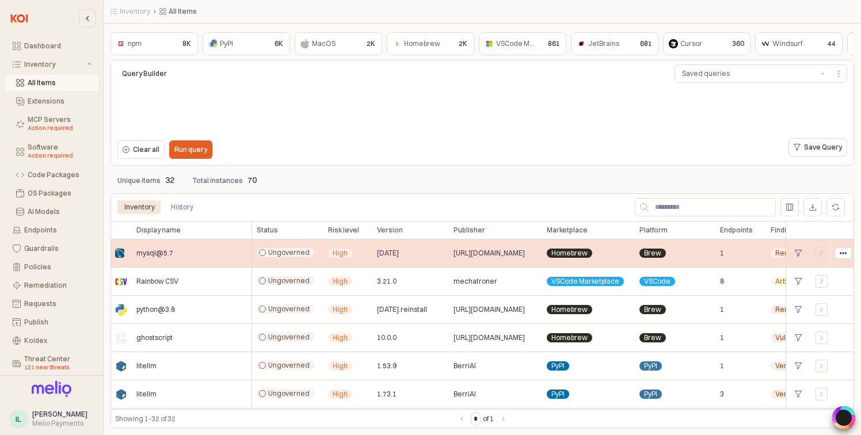
scroll to position [0, 116]
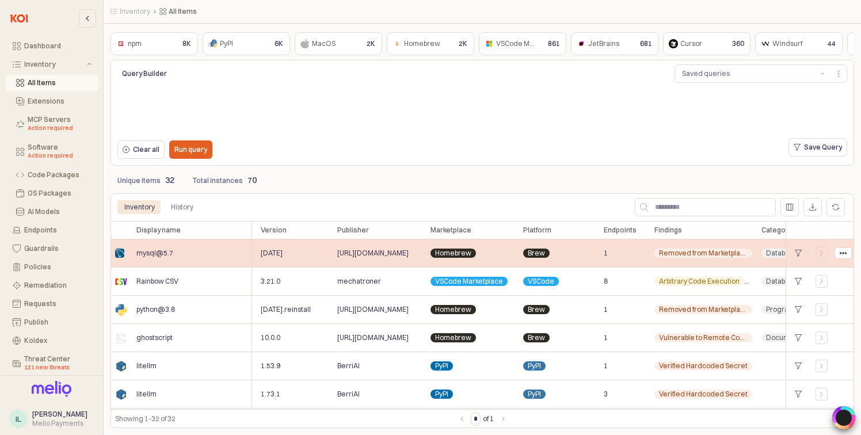
click at [158, 252] on span "mysql@5.7" at bounding box center [154, 253] width 37 height 9
click at [120, 257] on img "App Frame" at bounding box center [119, 253] width 9 height 9
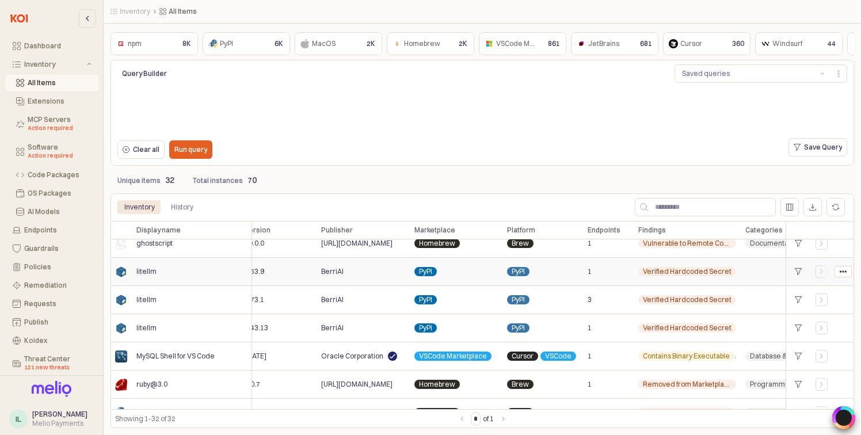
scroll to position [94, 135]
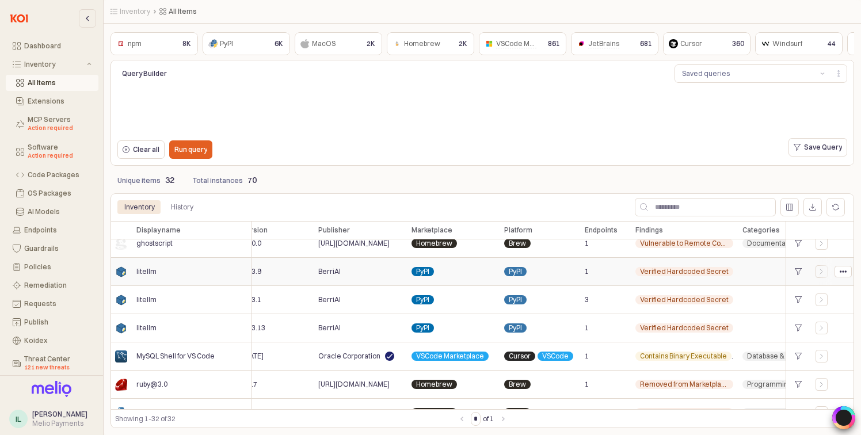
click at [666, 272] on span "Verified Hardcoded Secret" at bounding box center [684, 271] width 89 height 9
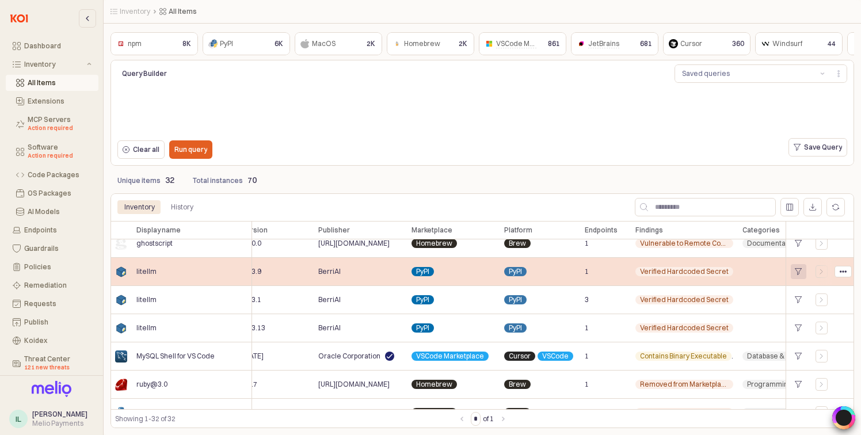
click at [799, 270] on icon "App Frame" at bounding box center [799, 271] width 7 height 7
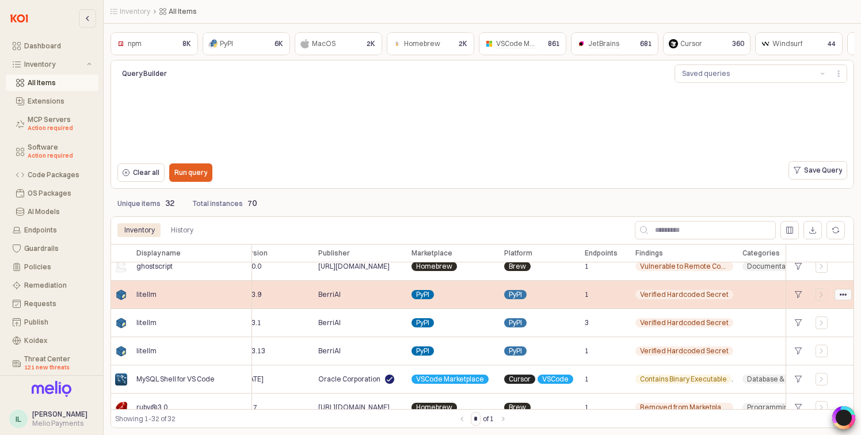
click at [836, 292] on div "App Frame" at bounding box center [844, 295] width 16 height 10
click at [819, 297] on icon "App Frame" at bounding box center [822, 294] width 7 height 7
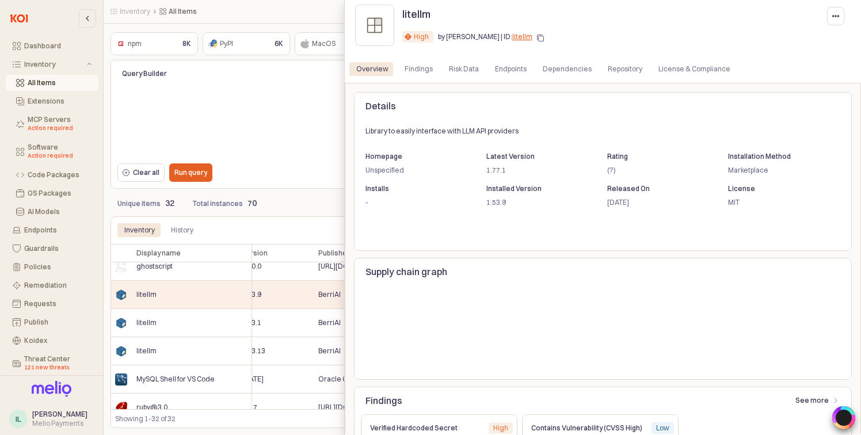
click at [420, 41] on div "High" at bounding box center [421, 37] width 15 height 12
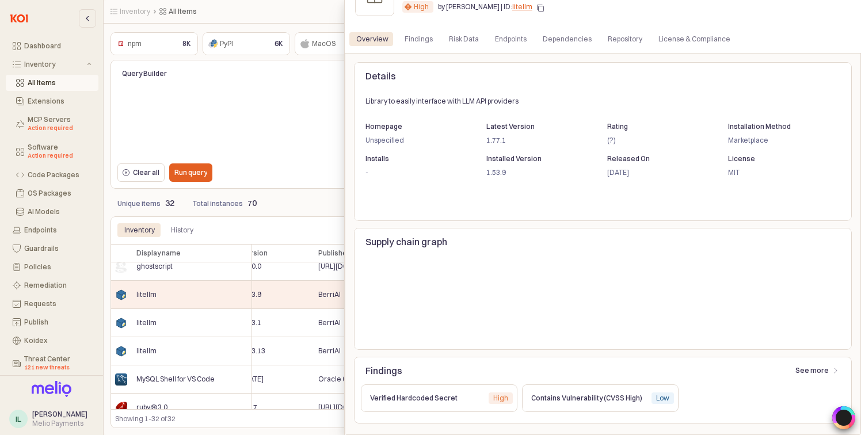
click at [494, 400] on div "High" at bounding box center [500, 399] width 15 height 12
click at [499, 400] on div "High" at bounding box center [500, 399] width 15 height 12
click at [821, 366] on p "See more" at bounding box center [812, 370] width 33 height 9
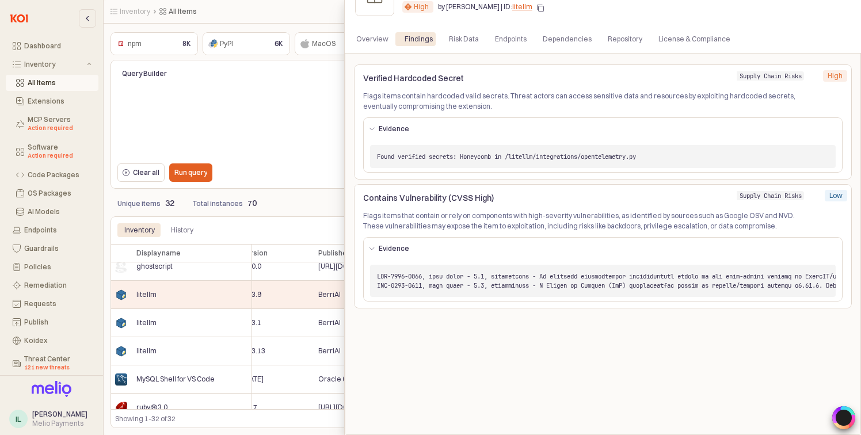
scroll to position [18, 0]
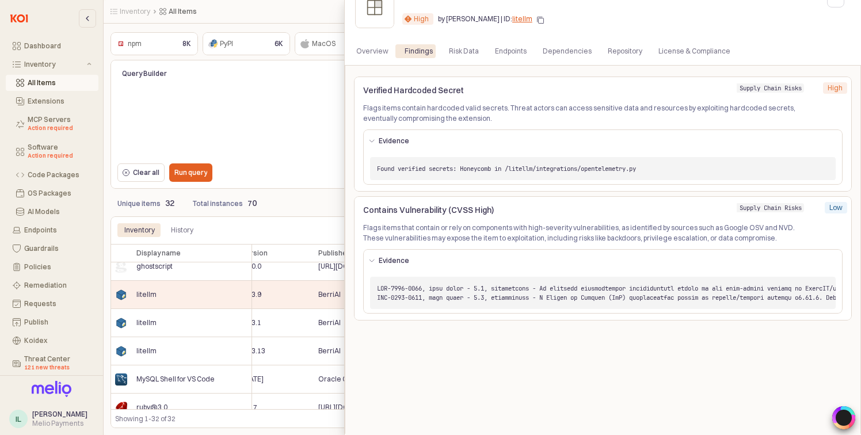
click at [824, 89] on div "High" at bounding box center [835, 88] width 24 height 12
click at [841, 89] on div "High" at bounding box center [835, 88] width 15 height 12
click at [837, 224] on div "Contains Vulnerability (CVSS High) Supply Chain Risks Low Low Flags items that …" at bounding box center [603, 258] width 489 height 115
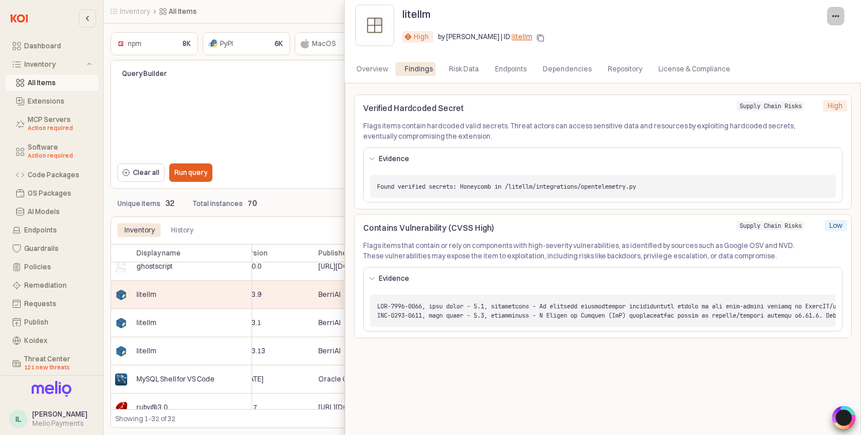
click at [833, 14] on icon "button" at bounding box center [836, 16] width 7 height 7
click at [457, 69] on div "Risk Data" at bounding box center [464, 69] width 30 height 14
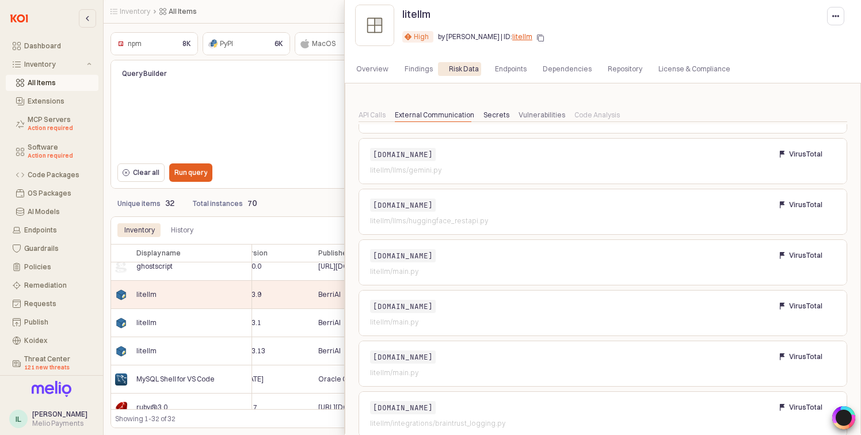
click at [501, 117] on div "Secrets" at bounding box center [497, 115] width 26 height 14
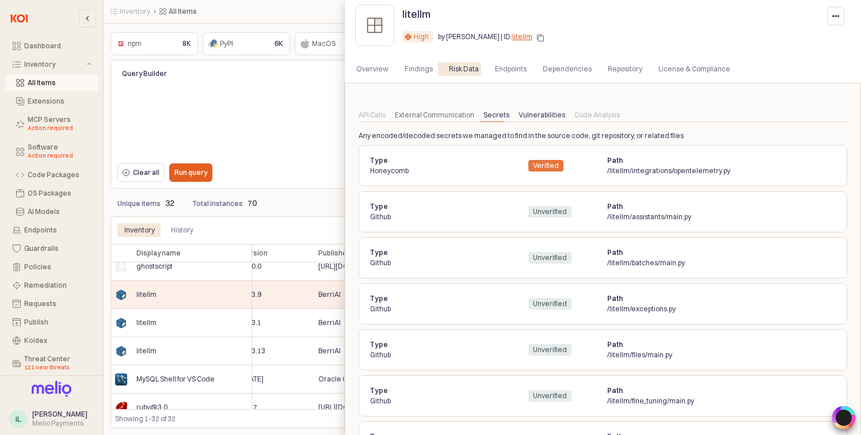
click at [531, 115] on div "Vulnerabilities" at bounding box center [542, 115] width 47 height 14
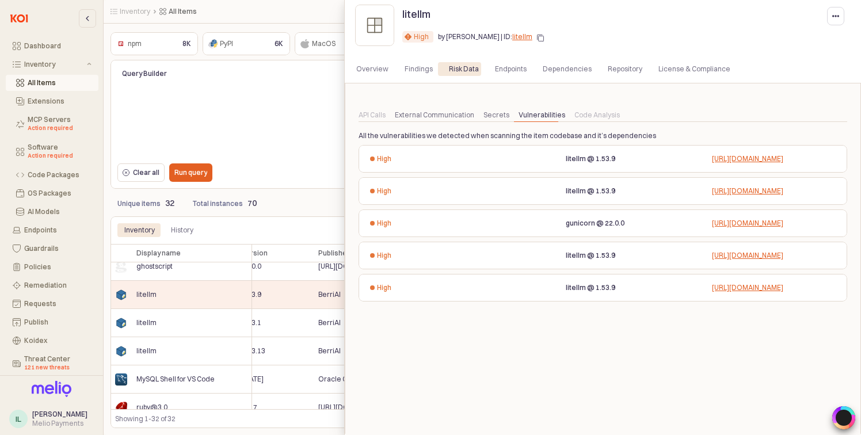
click at [375, 120] on div "API Calls" at bounding box center [372, 115] width 27 height 14
click at [375, 115] on div "API Calls" at bounding box center [372, 115] width 27 height 14
click at [379, 69] on div "Overview" at bounding box center [372, 69] width 32 height 14
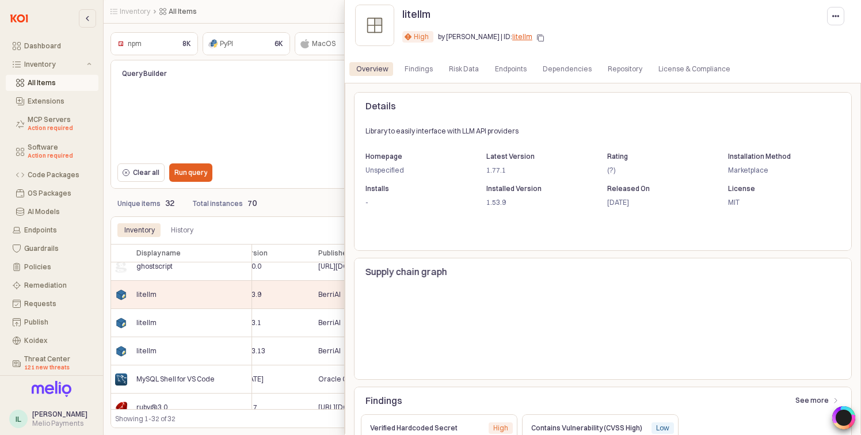
click at [312, 94] on div at bounding box center [430, 217] width 861 height 435
